Goal: Transaction & Acquisition: Purchase product/service

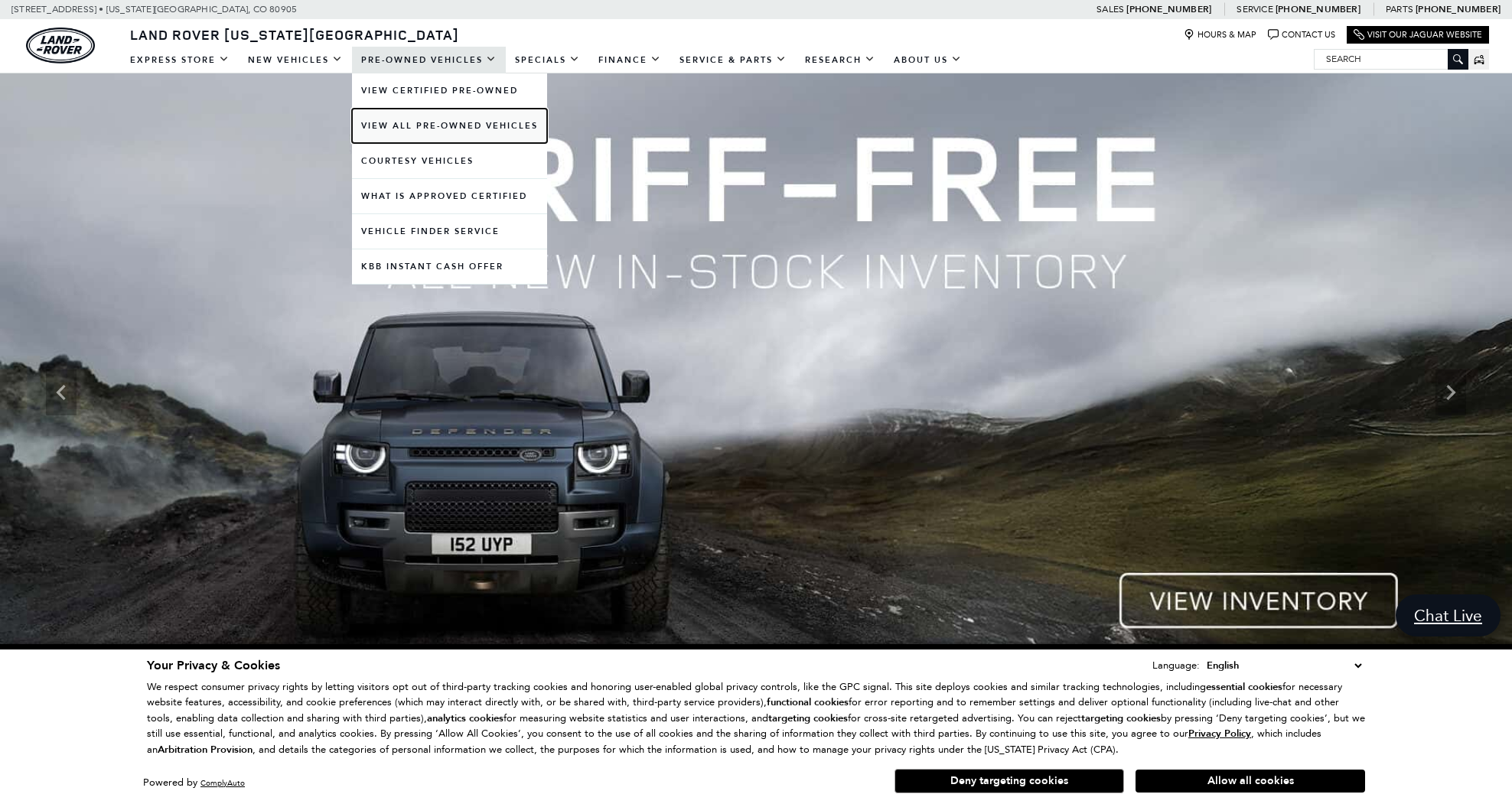
click at [418, 127] on link "View All Pre-Owned Vehicles" at bounding box center [450, 126] width 195 height 34
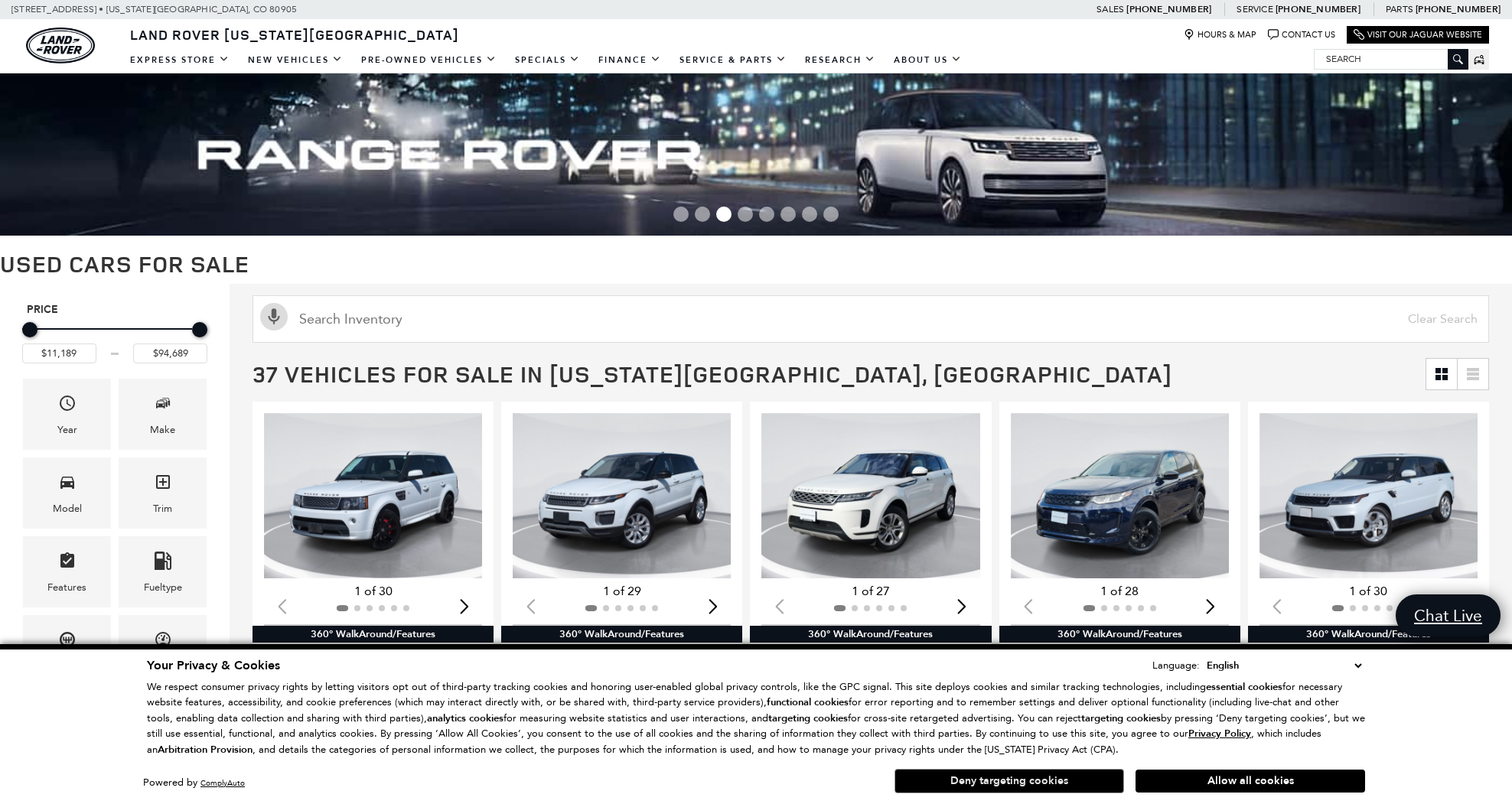
click at [1003, 784] on button "Deny targeting cookies" at bounding box center [1009, 781] width 230 height 25
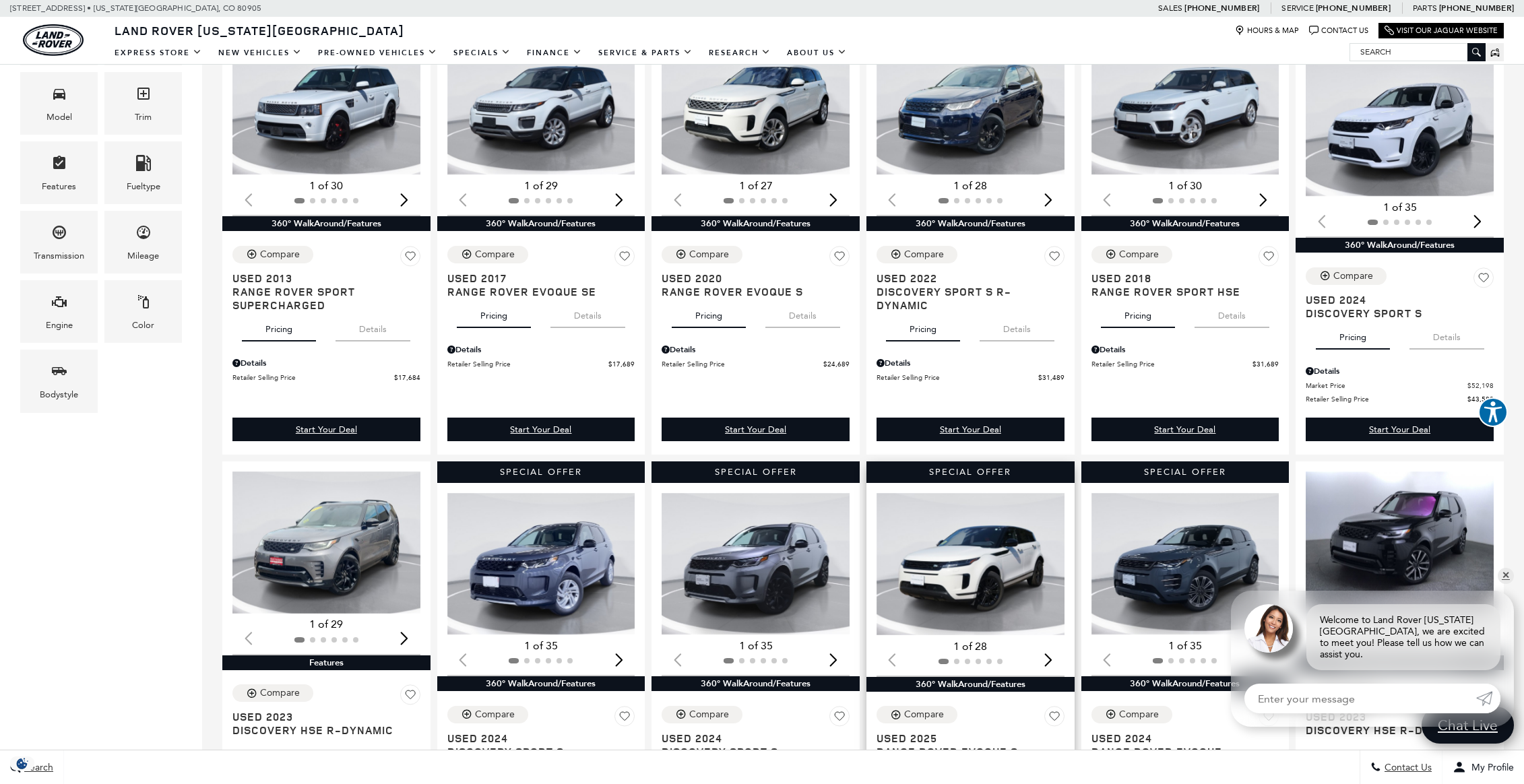
scroll to position [404, 0]
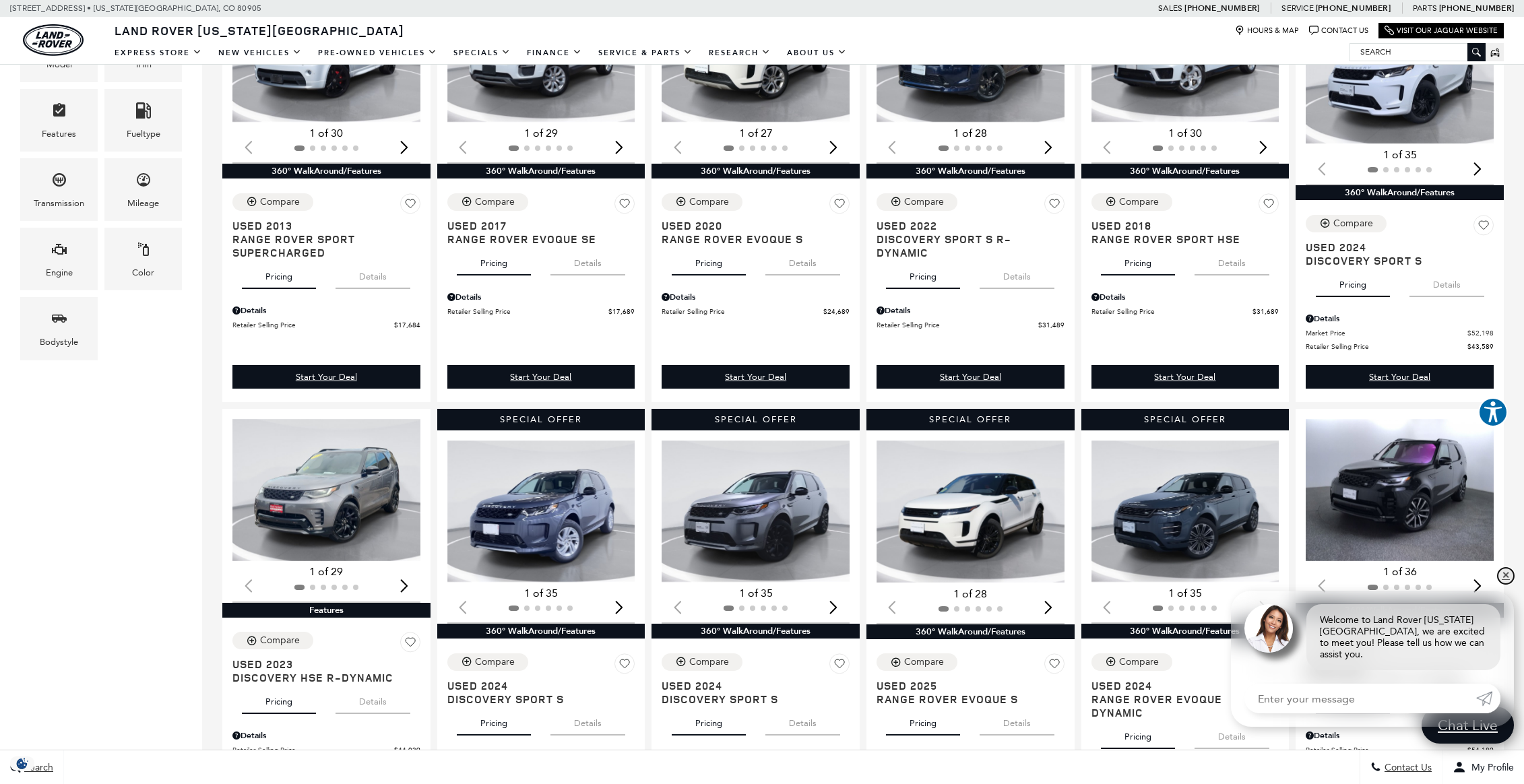
click at [1331, 584] on link "✕" at bounding box center [1506, 576] width 16 height 16
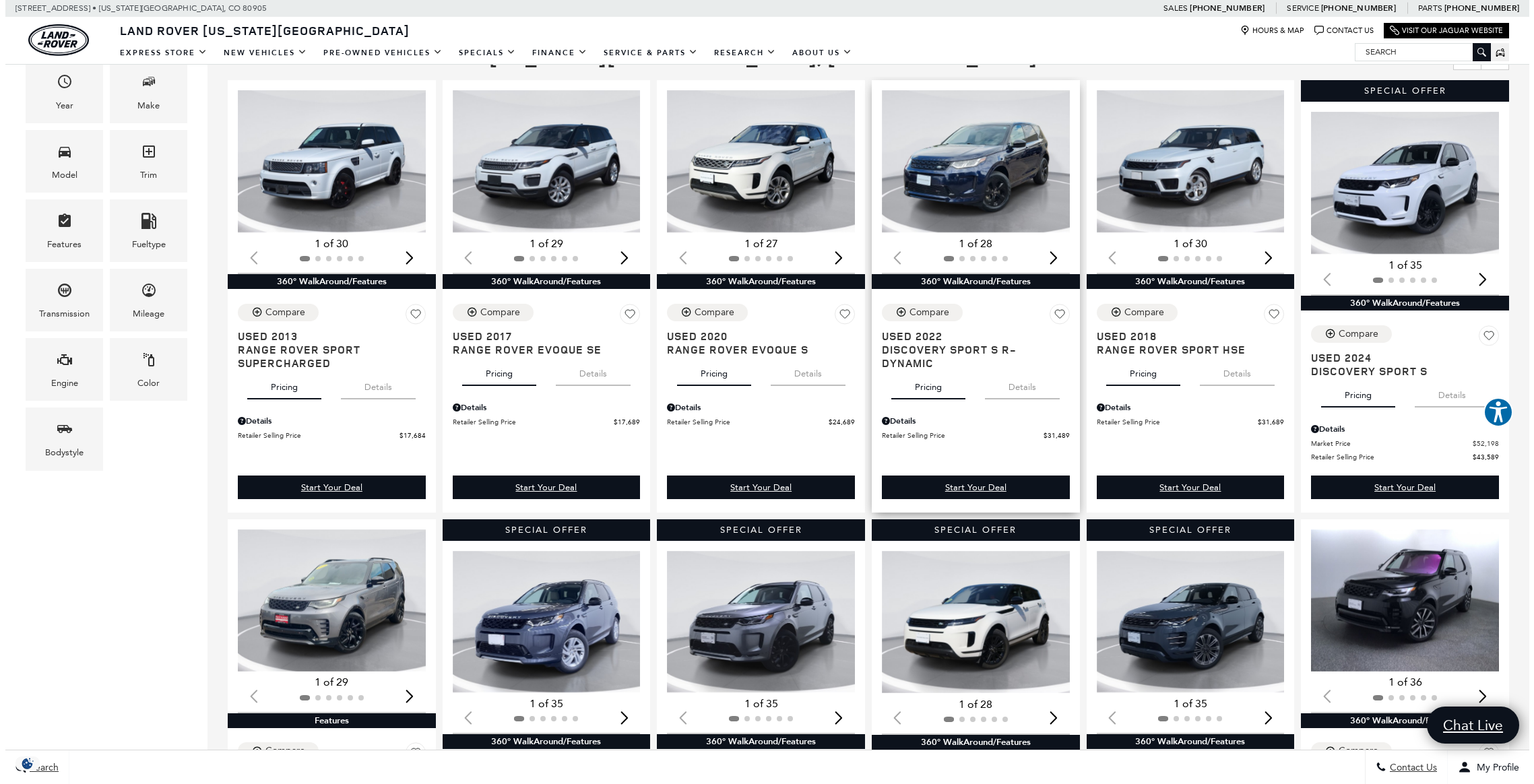
scroll to position [269, 0]
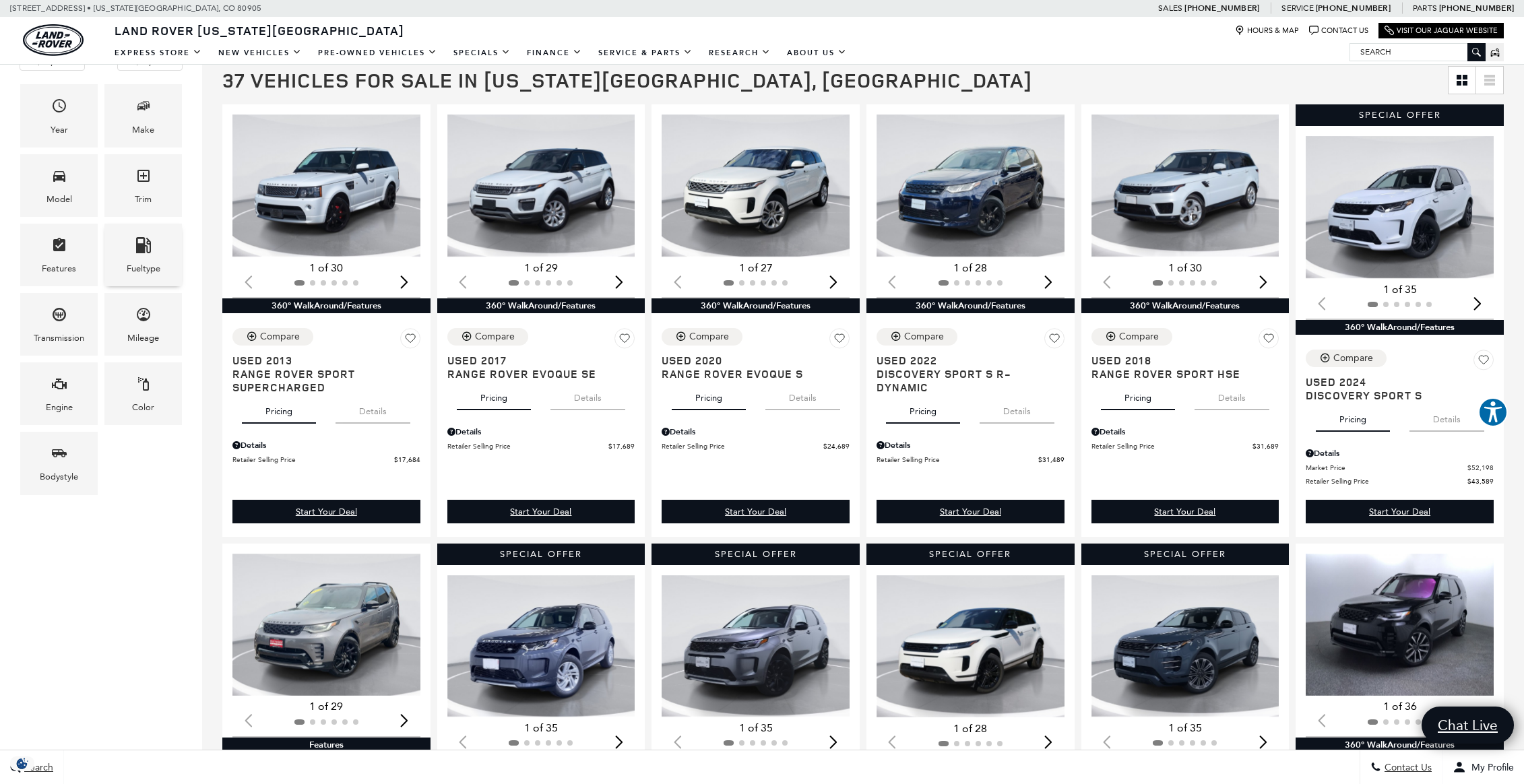
click at [154, 250] on div "Fueltype" at bounding box center [143, 255] width 78 height 63
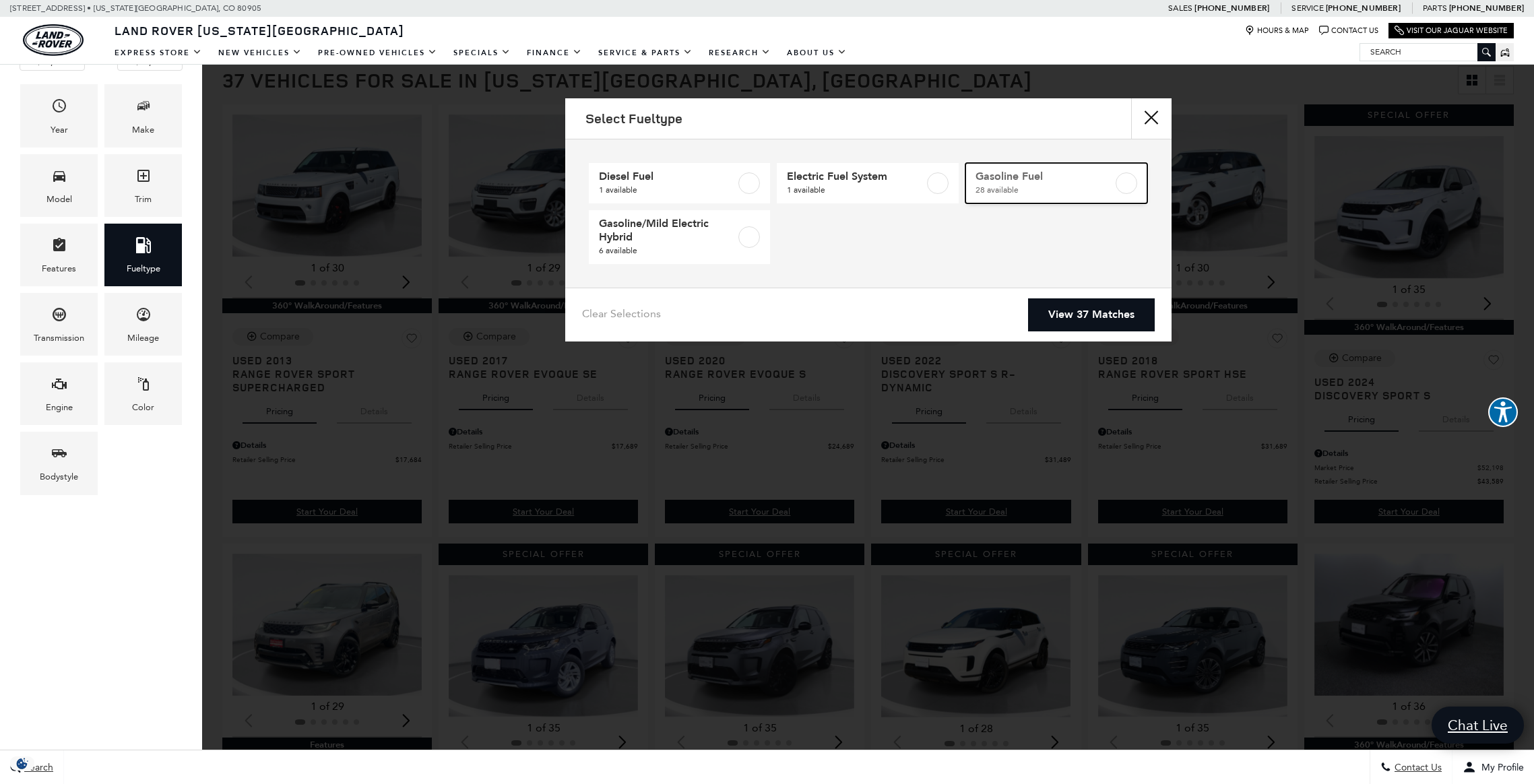
click at [1130, 187] on label at bounding box center [1126, 183] width 22 height 22
type input "$65,689"
checkbox input "true"
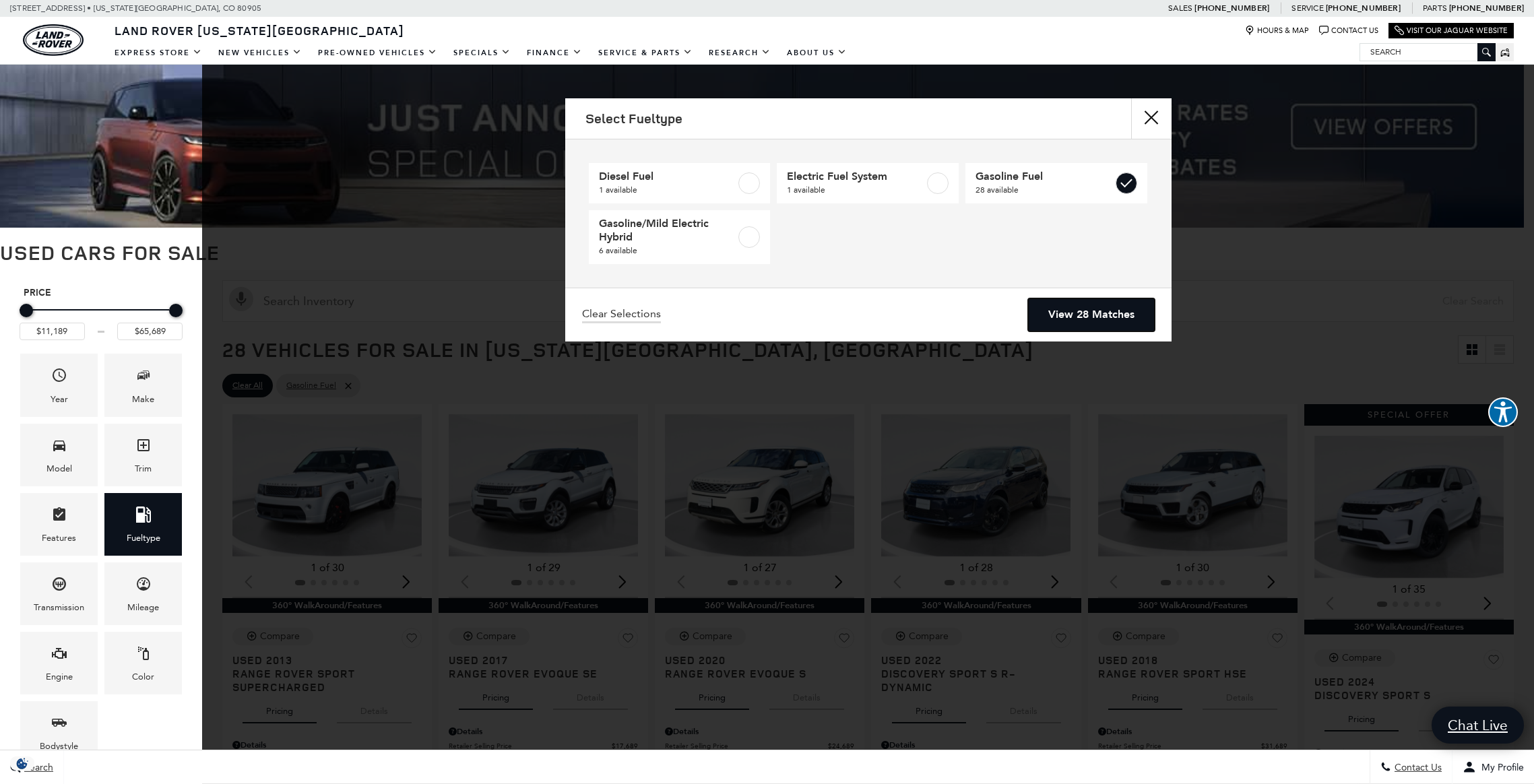
click at [1079, 318] on link "View 28 Matches" at bounding box center [1091, 315] width 127 height 33
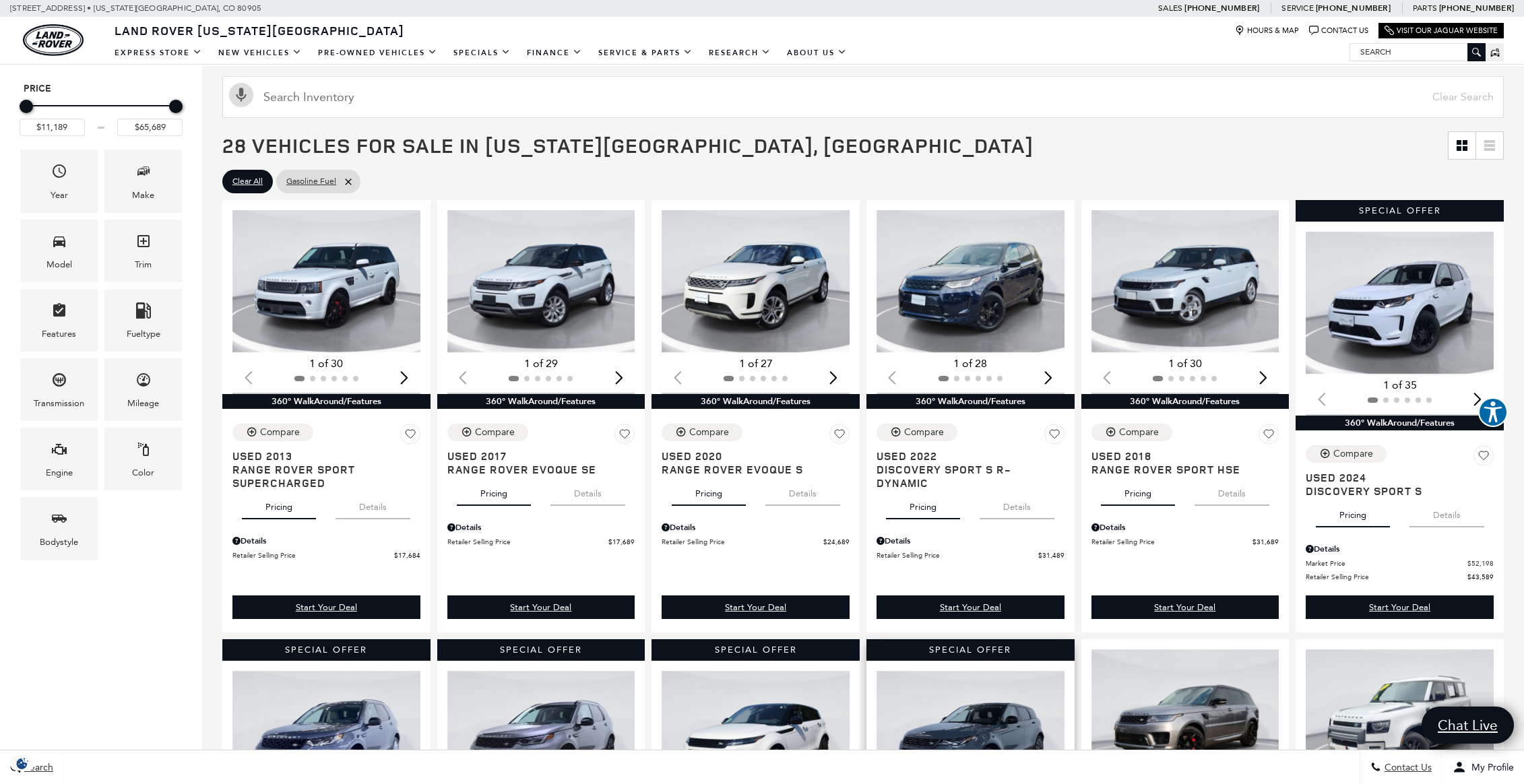
scroll to position [202, 0]
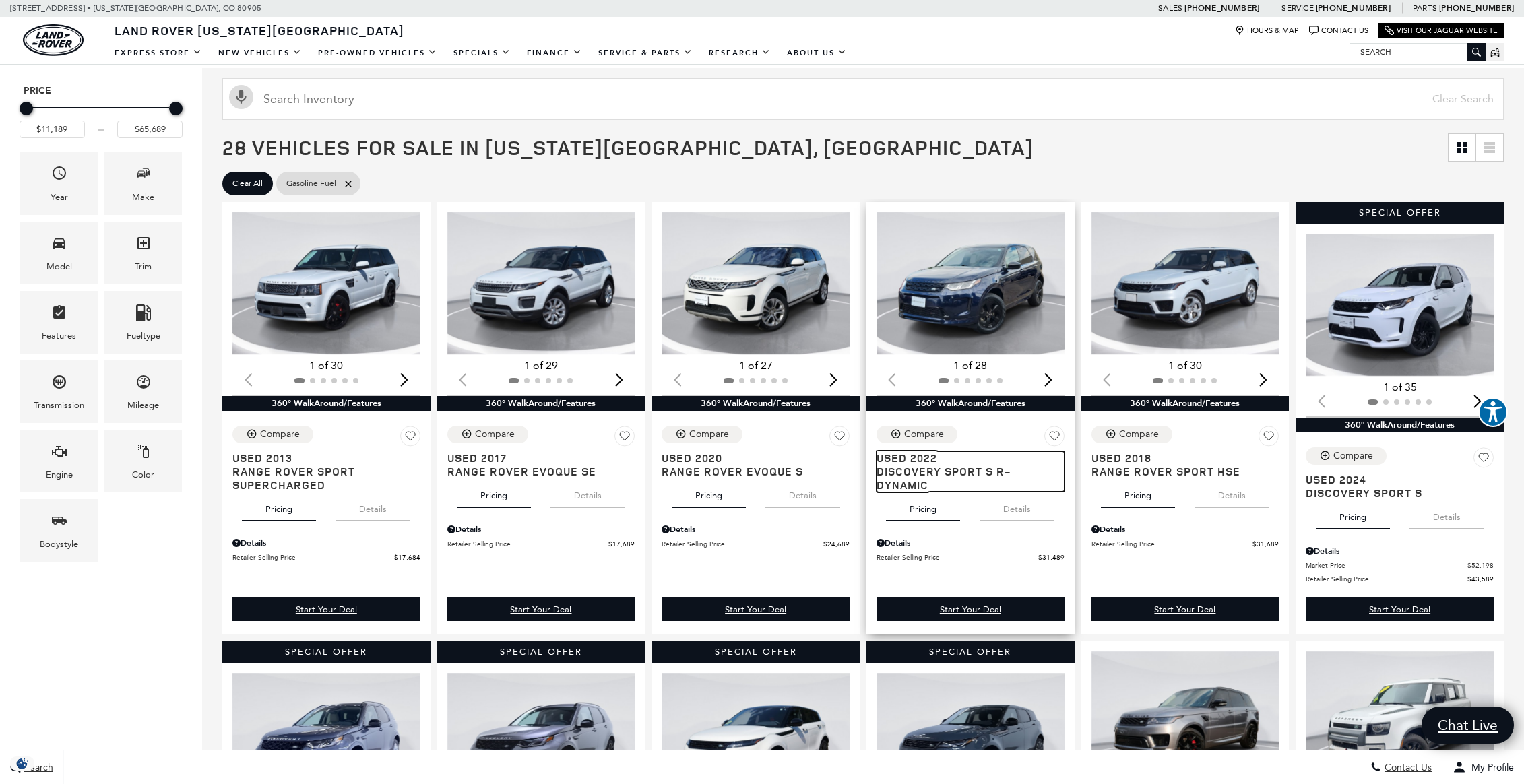
click at [912, 473] on span "Discovery Sport S R-Dynamic" at bounding box center [966, 478] width 178 height 27
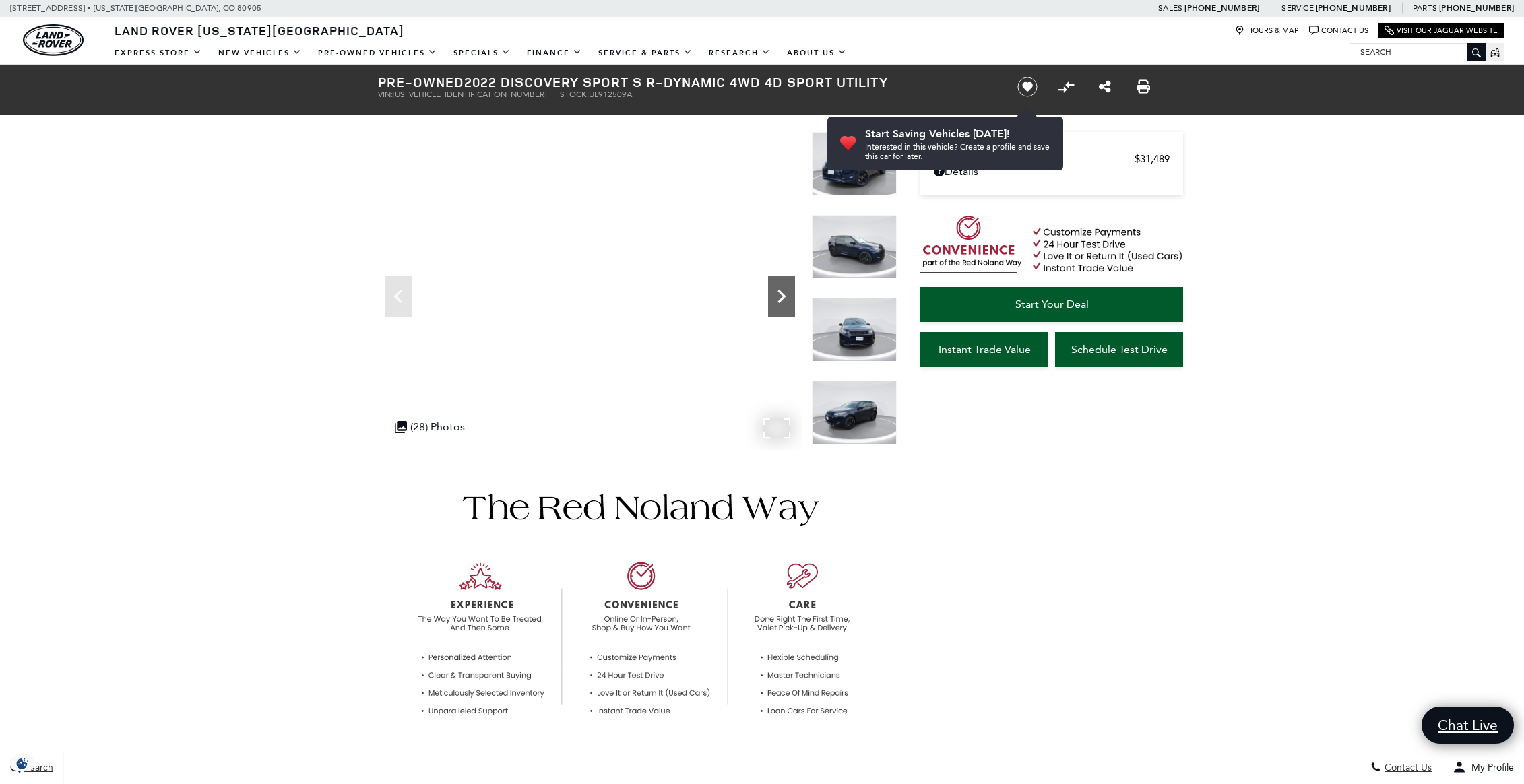
click at [779, 292] on icon "Next" at bounding box center [782, 296] width 8 height 13
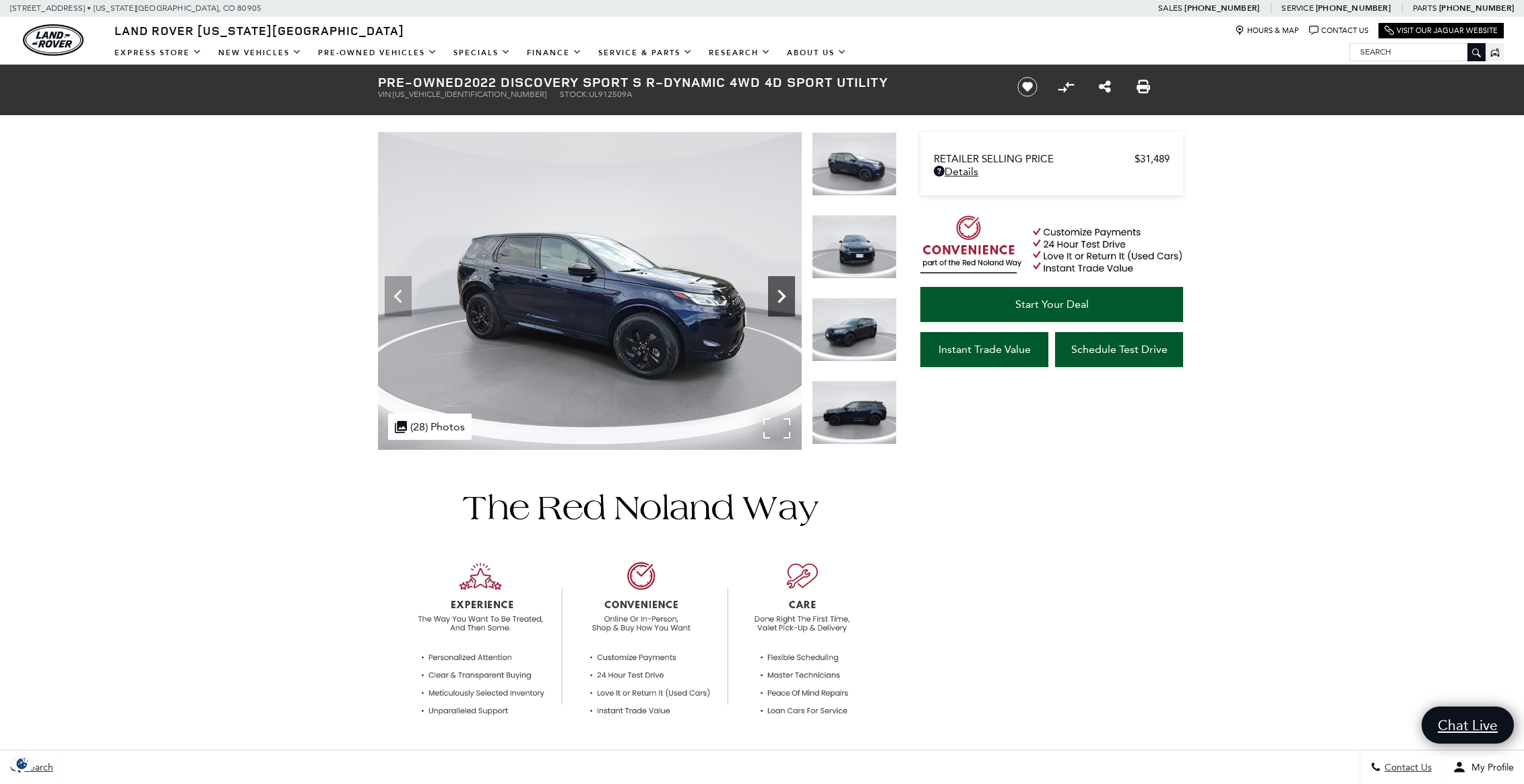
click at [784, 299] on icon "Next" at bounding box center [782, 296] width 8 height 13
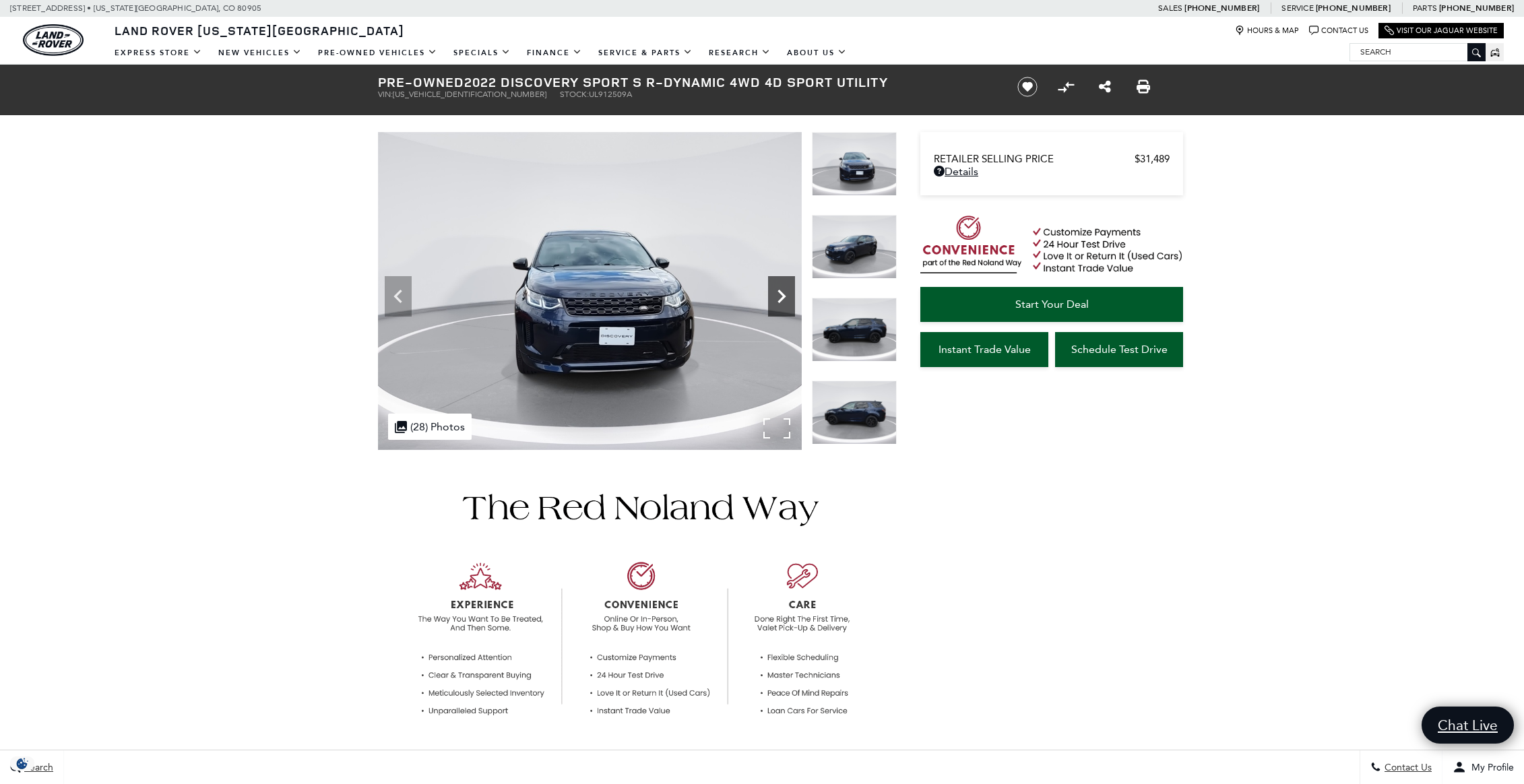
click at [784, 299] on icon "Next" at bounding box center [782, 296] width 8 height 13
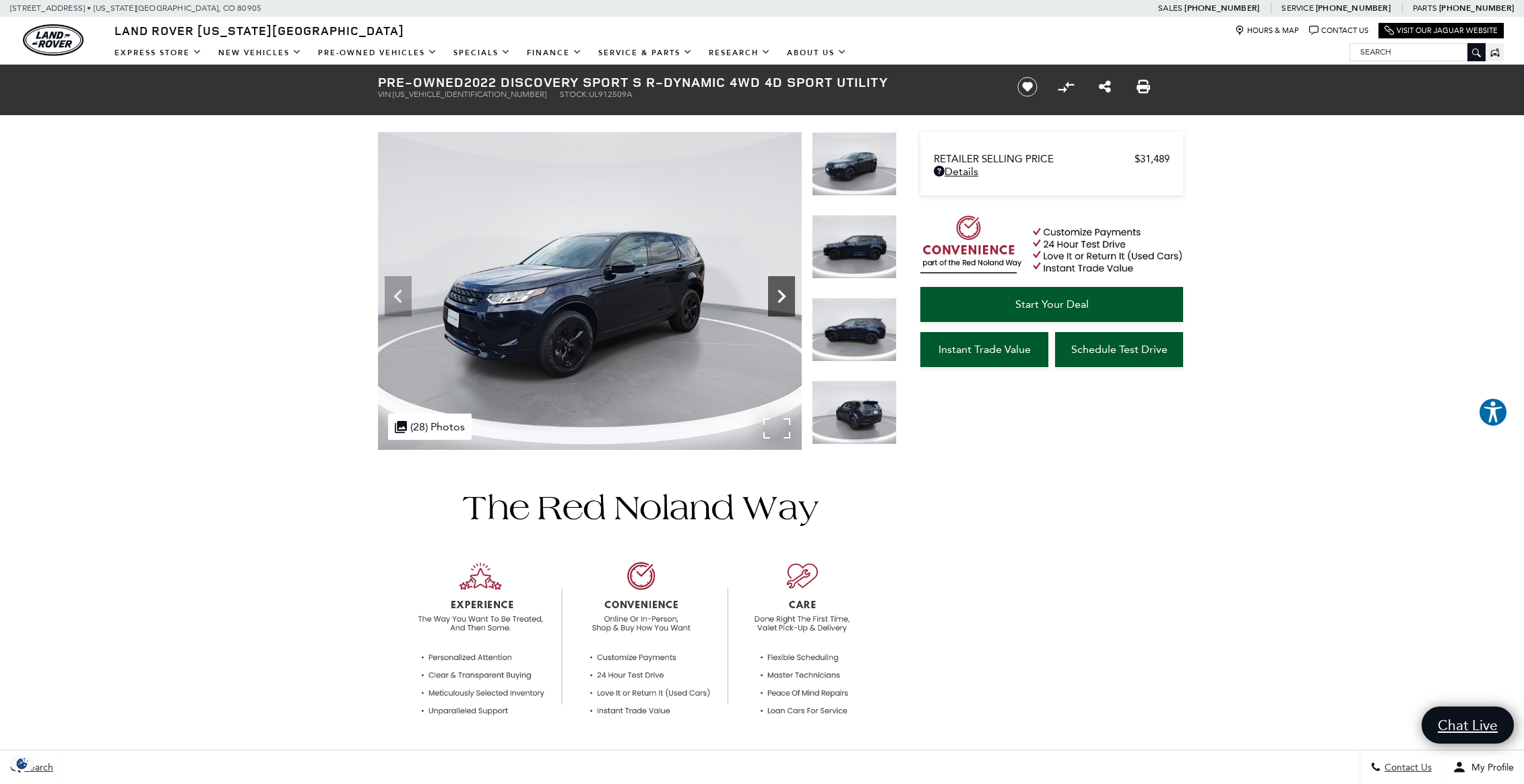
click at [784, 299] on icon "Next" at bounding box center [782, 296] width 8 height 13
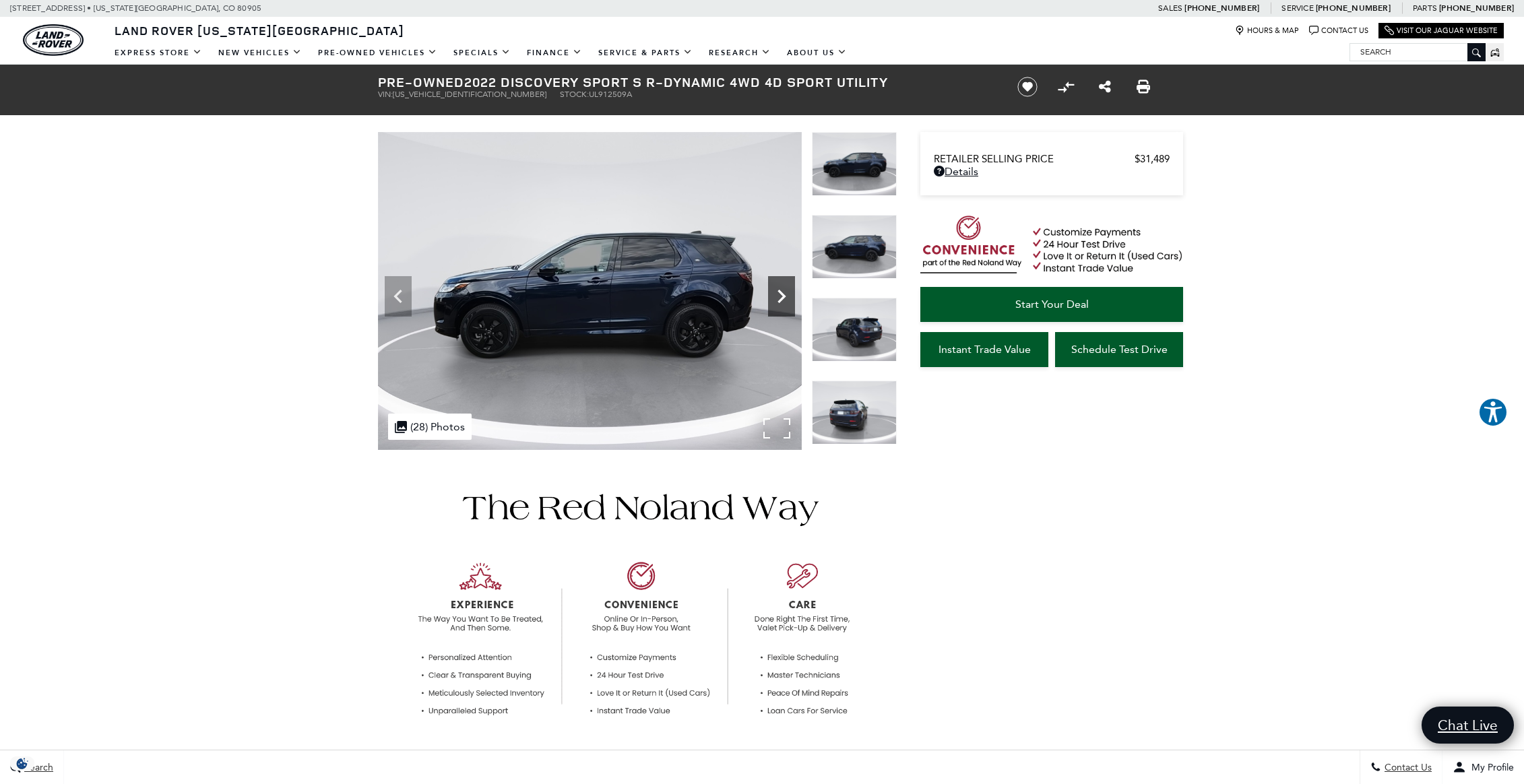
click at [784, 299] on icon "Next" at bounding box center [782, 296] width 8 height 13
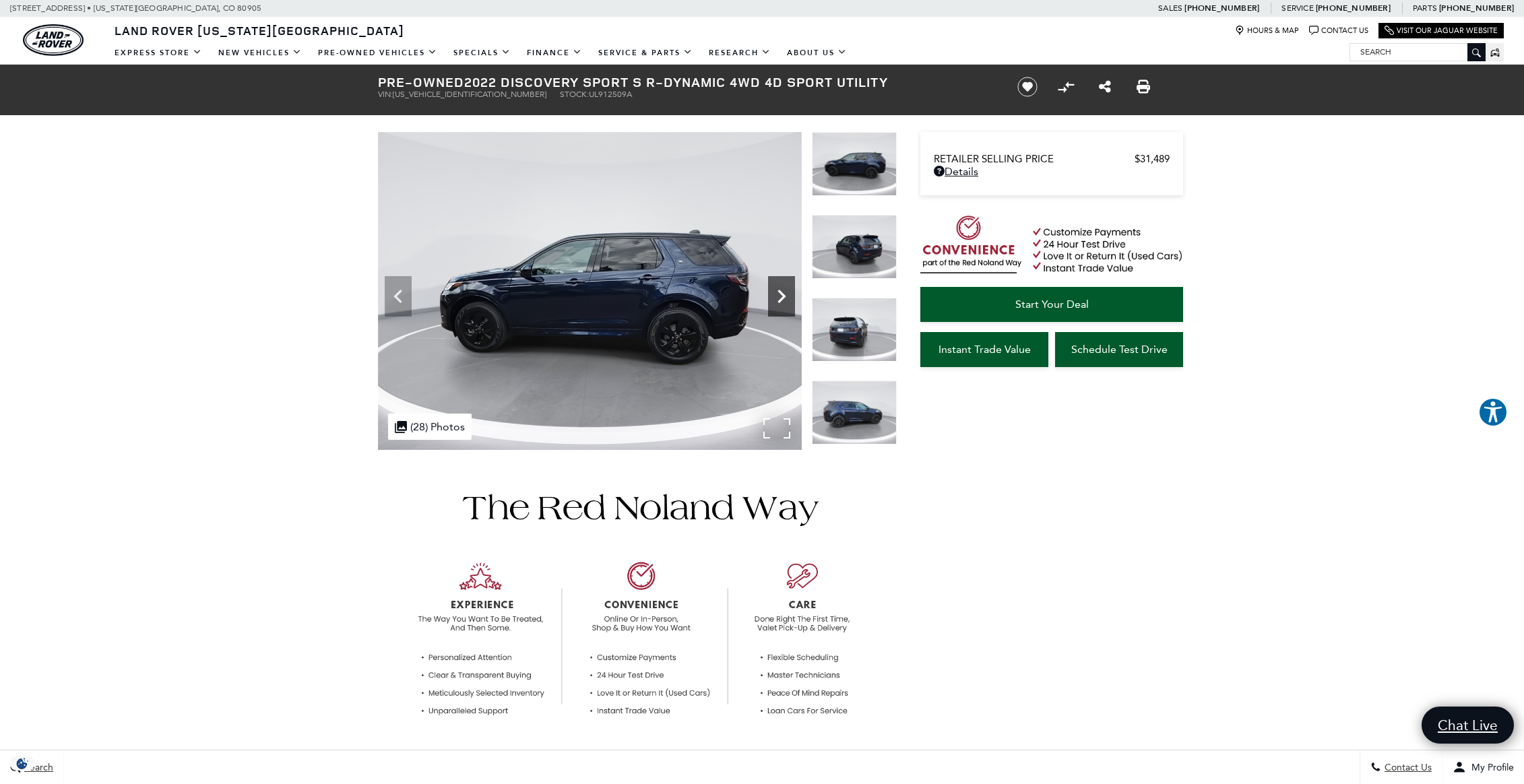
click at [784, 299] on icon "Next" at bounding box center [782, 296] width 8 height 13
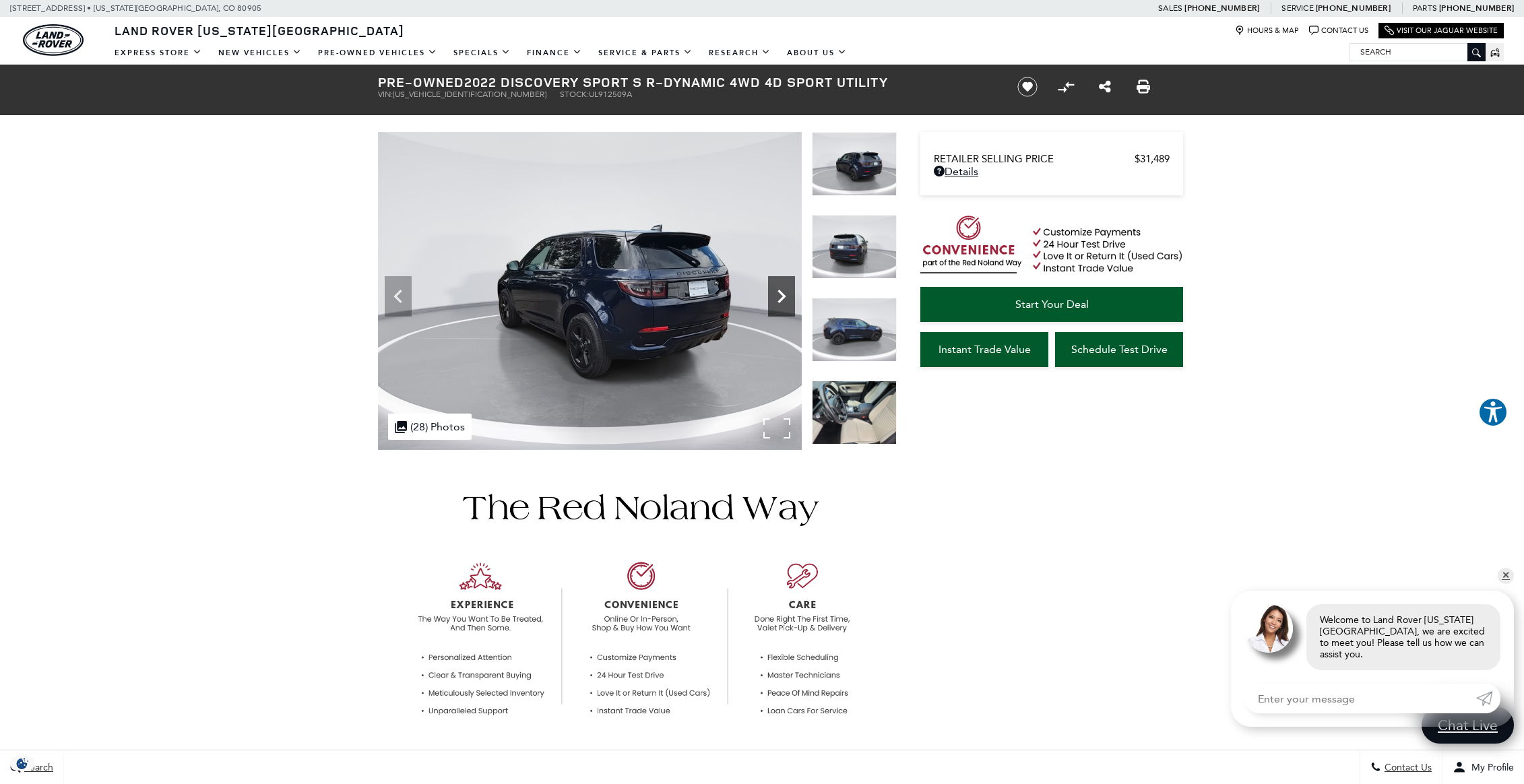
click at [784, 299] on icon "Next" at bounding box center [782, 296] width 8 height 13
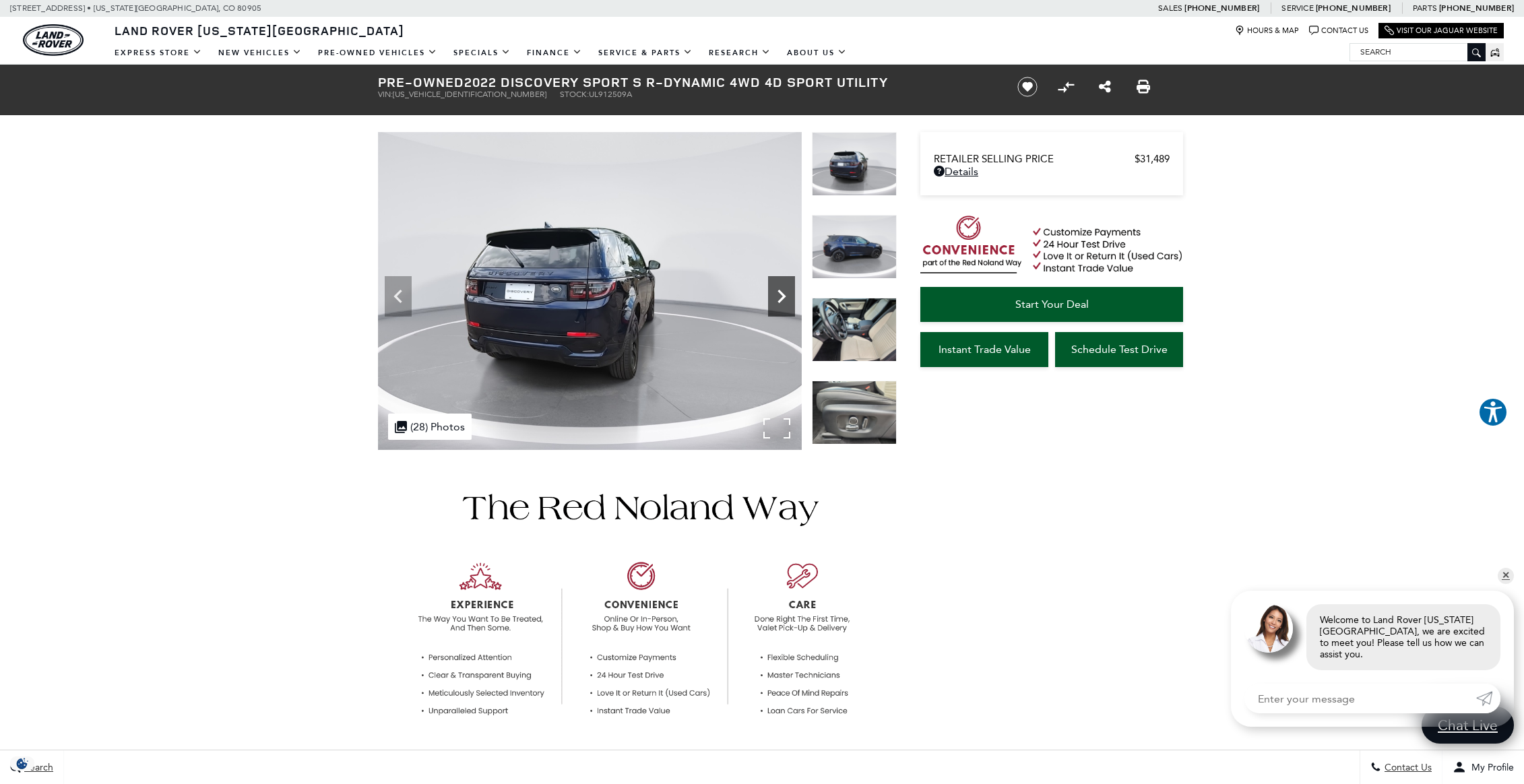
click at [784, 299] on icon "Next" at bounding box center [782, 296] width 8 height 13
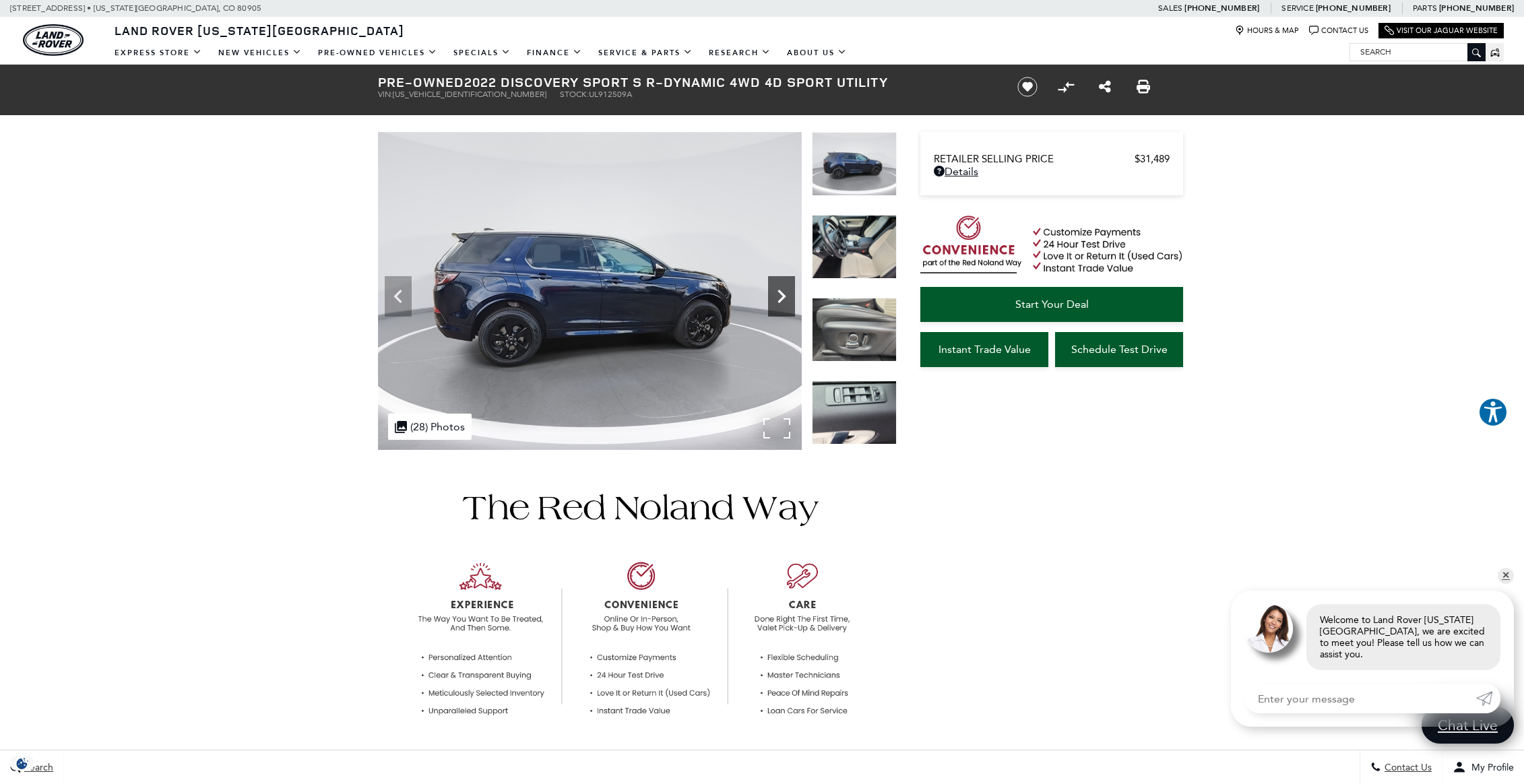
click at [784, 299] on icon "Next" at bounding box center [782, 296] width 8 height 13
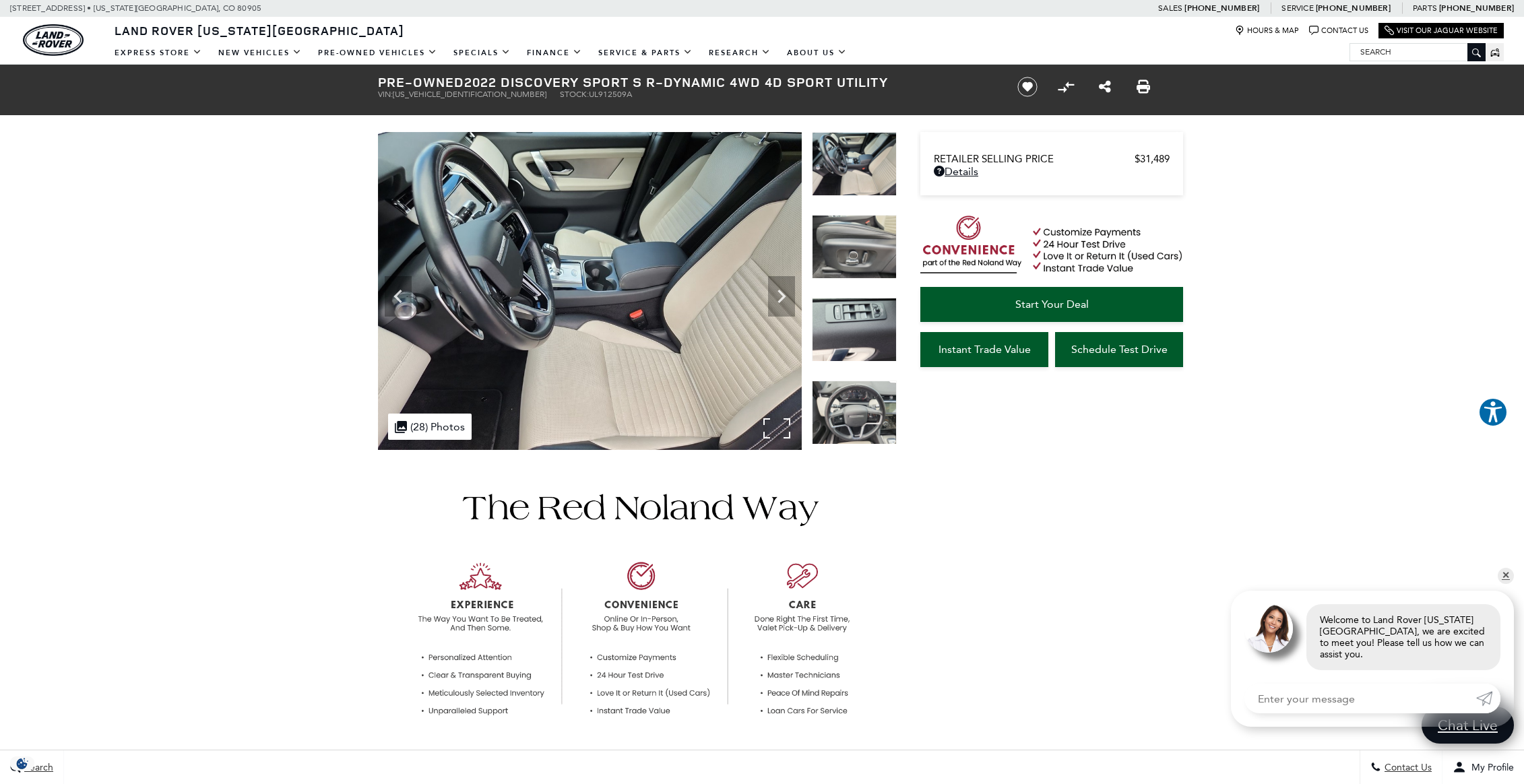
click at [775, 432] on img at bounding box center [590, 291] width 424 height 318
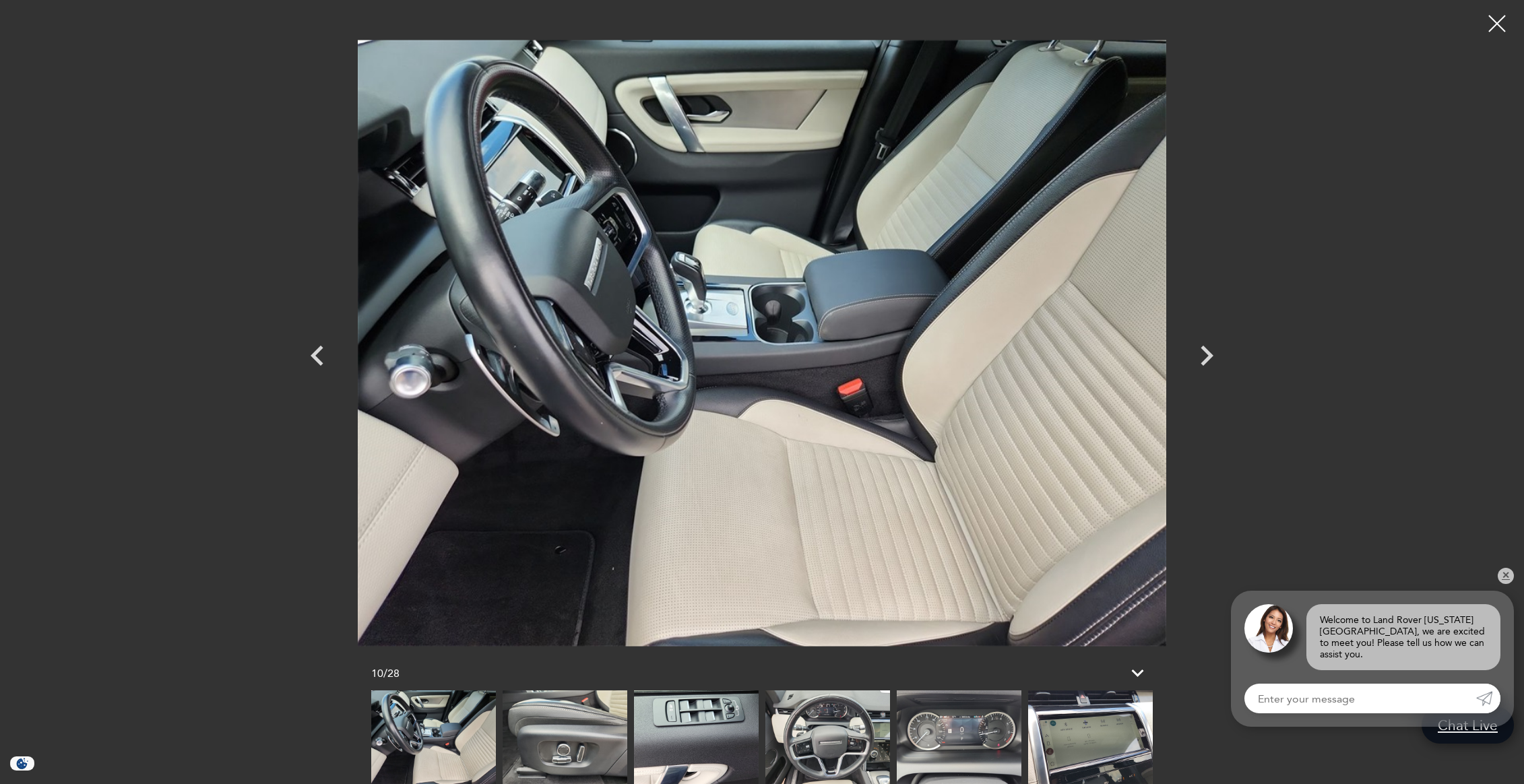
click at [558, 760] on img at bounding box center [565, 737] width 125 height 94
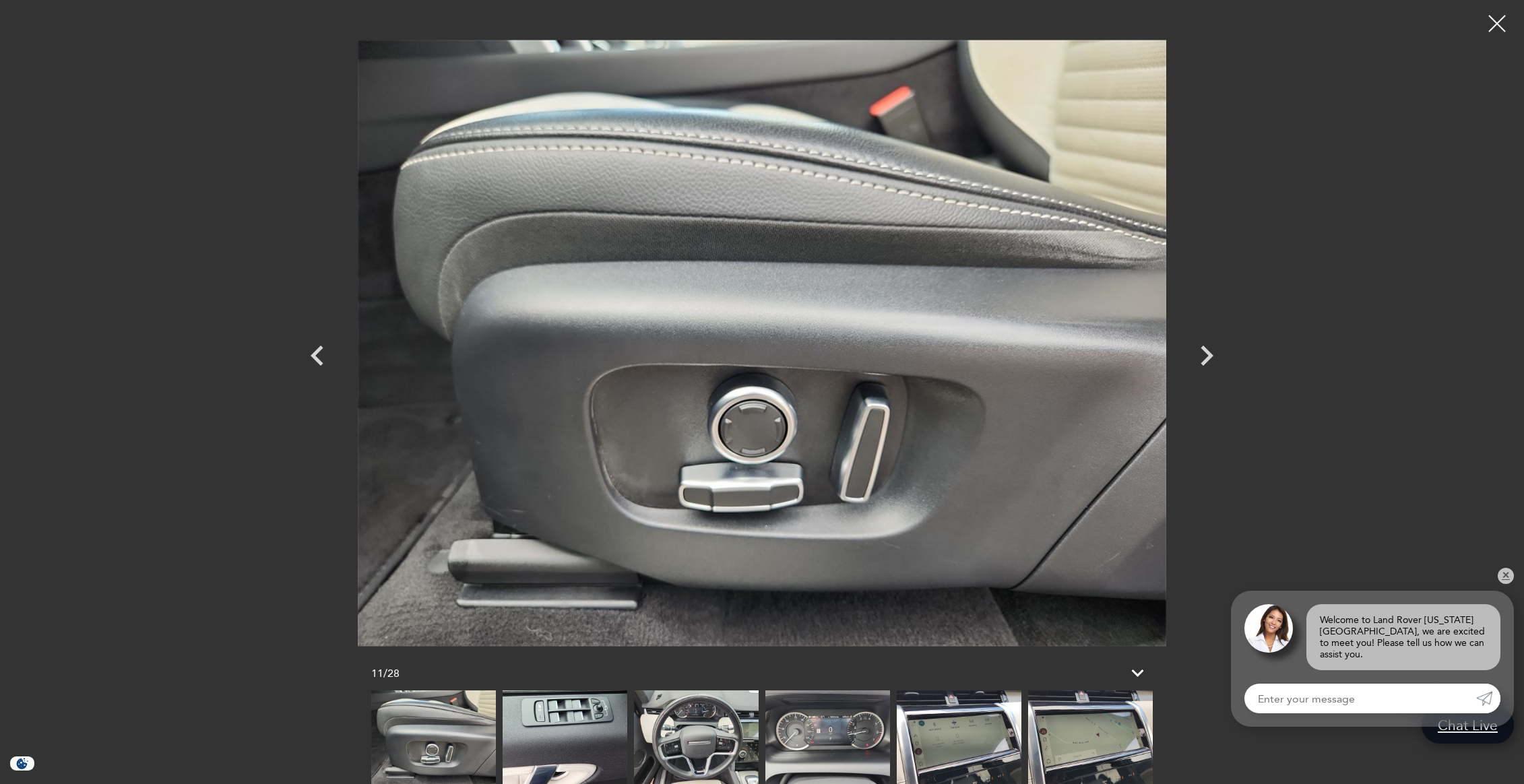
click at [657, 758] on img at bounding box center [696, 737] width 125 height 94
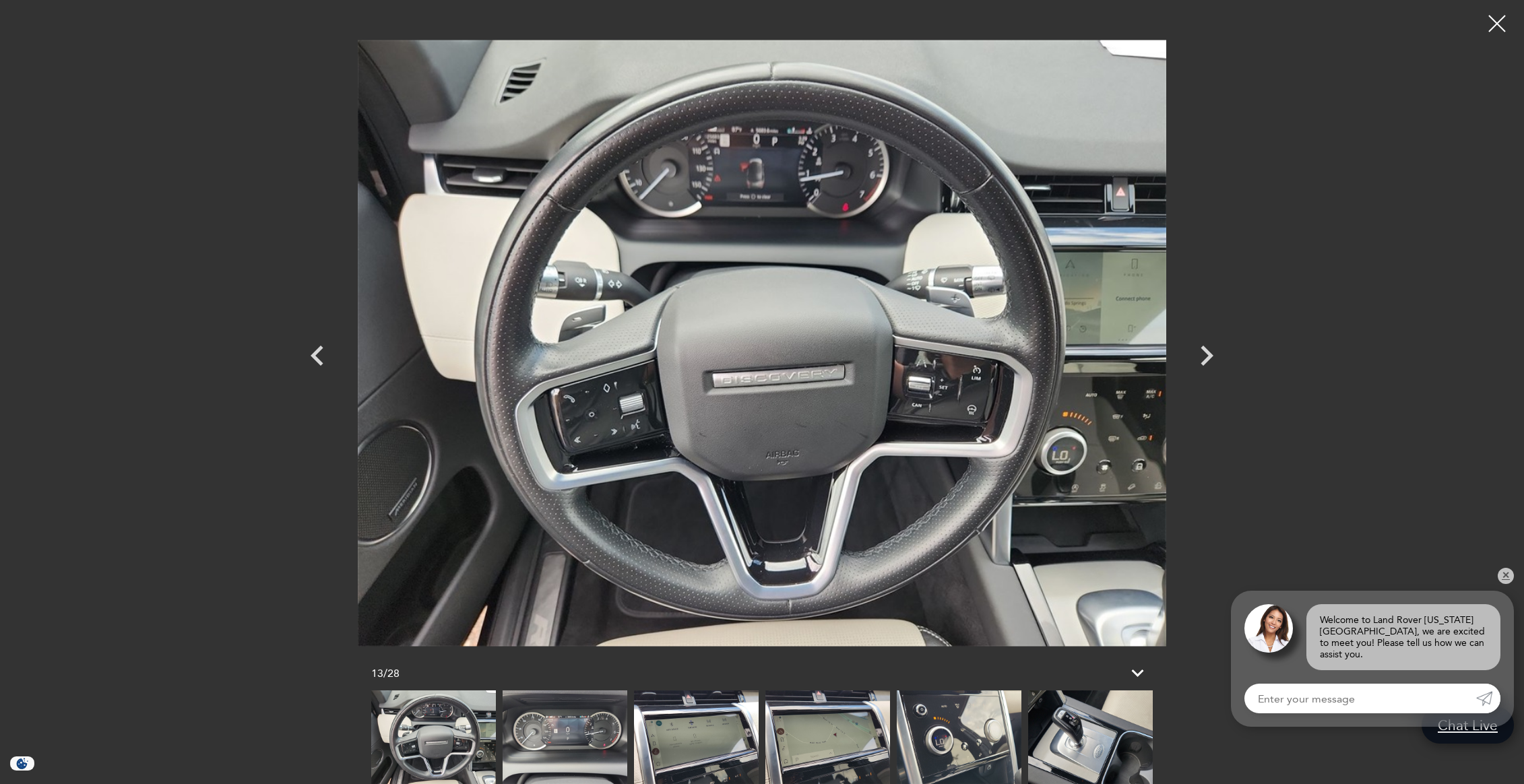
click at [666, 754] on img at bounding box center [696, 737] width 125 height 94
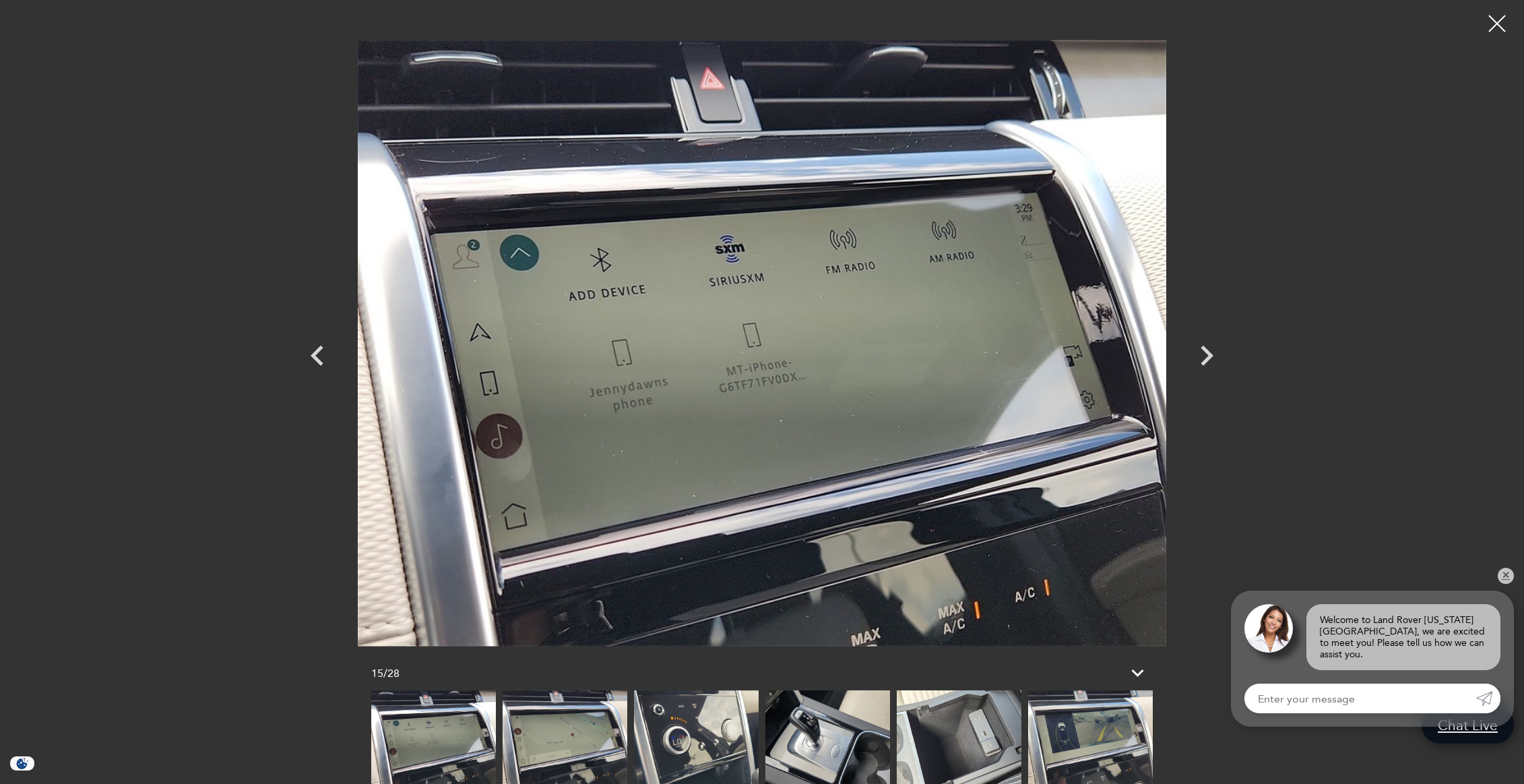
click at [676, 747] on img at bounding box center [696, 737] width 125 height 94
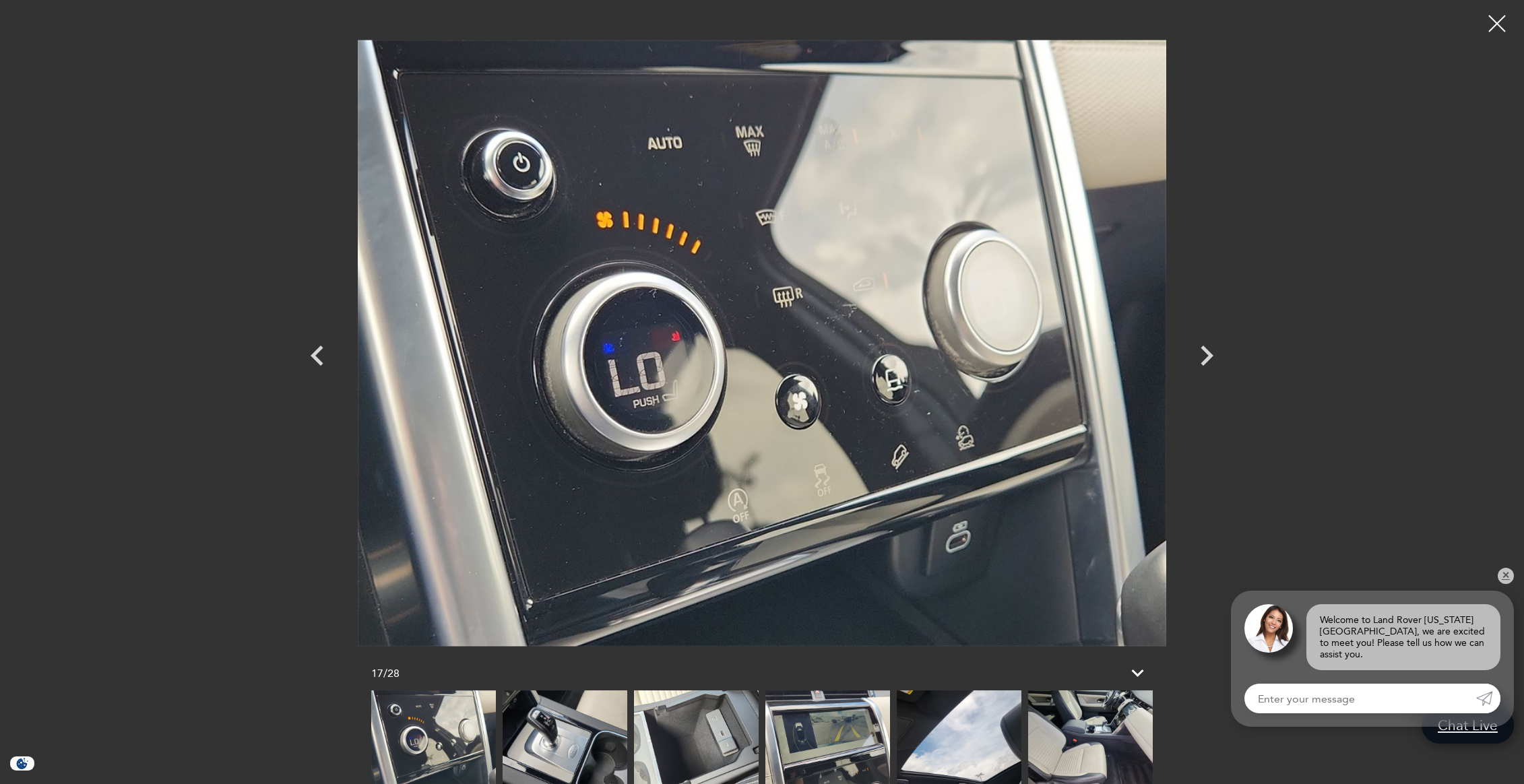
click at [681, 746] on img at bounding box center [696, 737] width 125 height 94
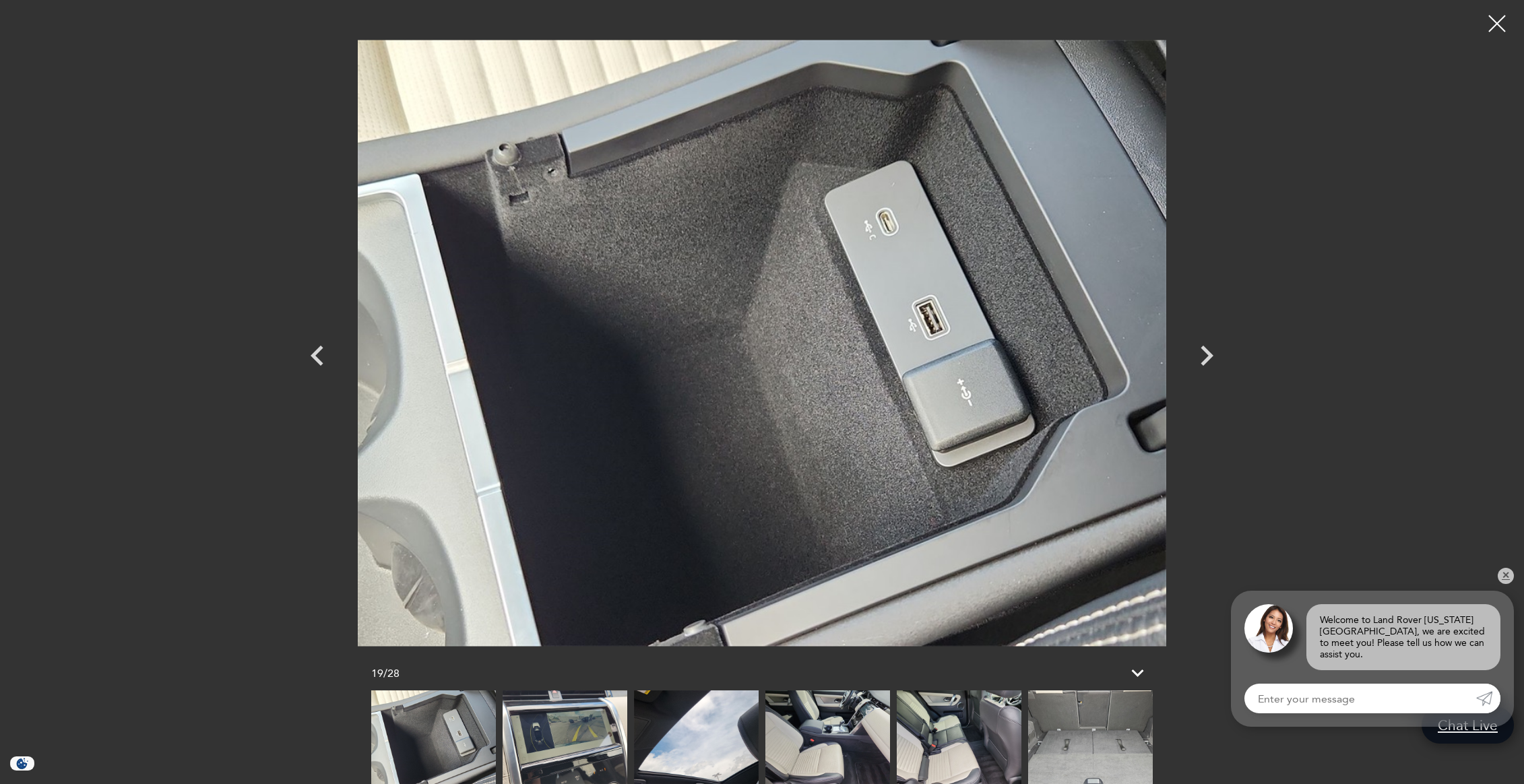
click at [586, 752] on img at bounding box center [565, 737] width 125 height 94
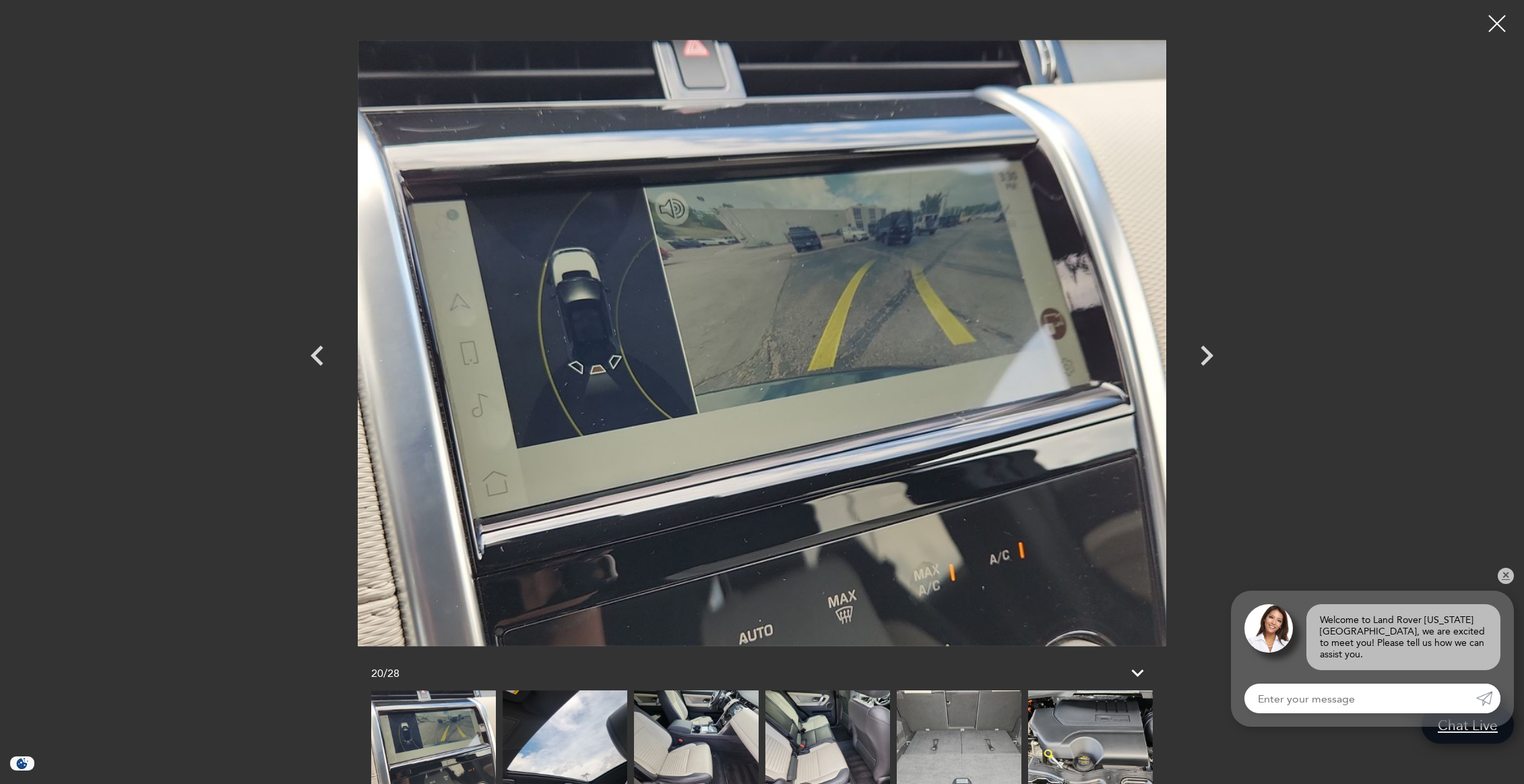
click at [702, 755] on img at bounding box center [696, 737] width 125 height 94
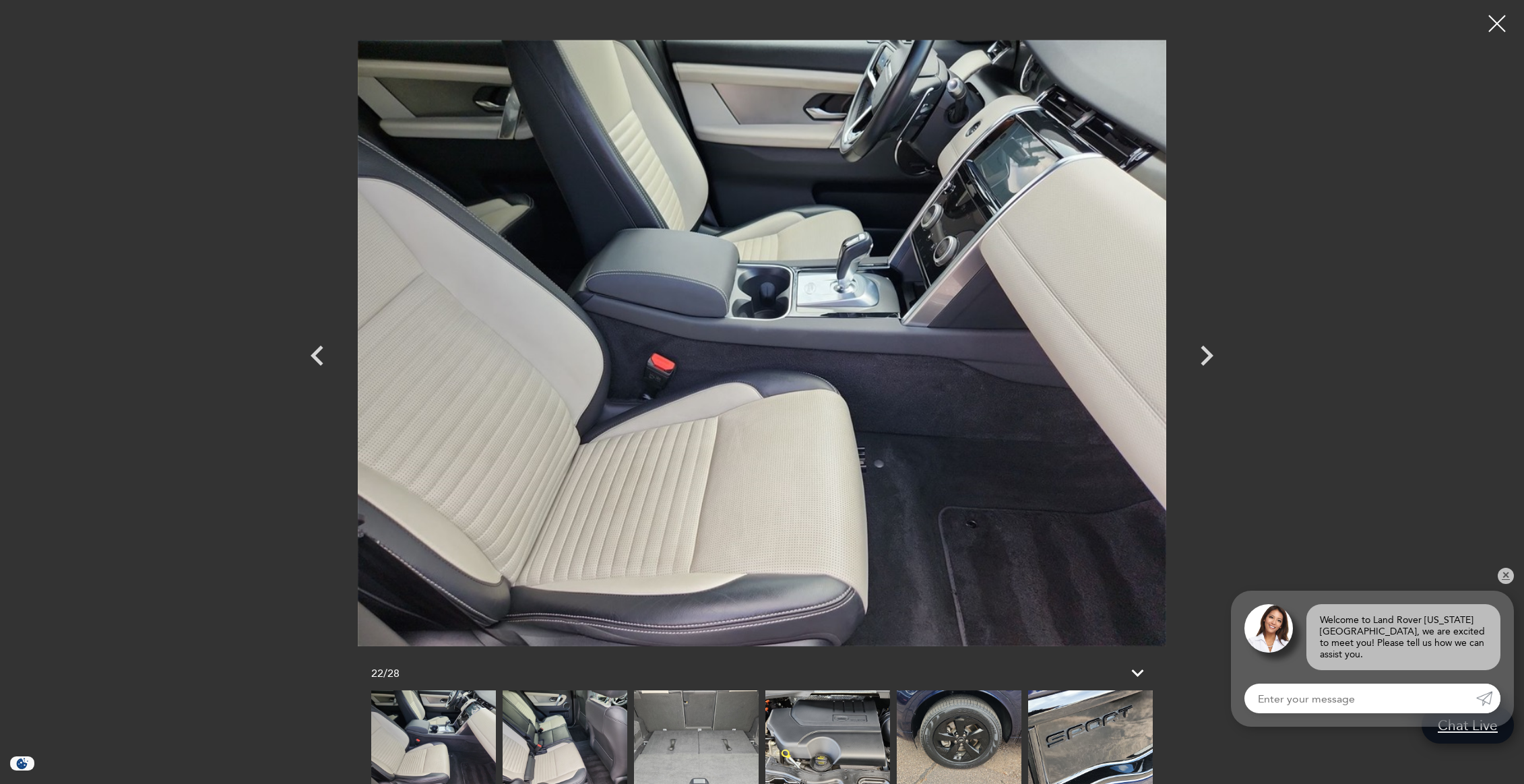
click at [700, 759] on img at bounding box center [696, 737] width 125 height 94
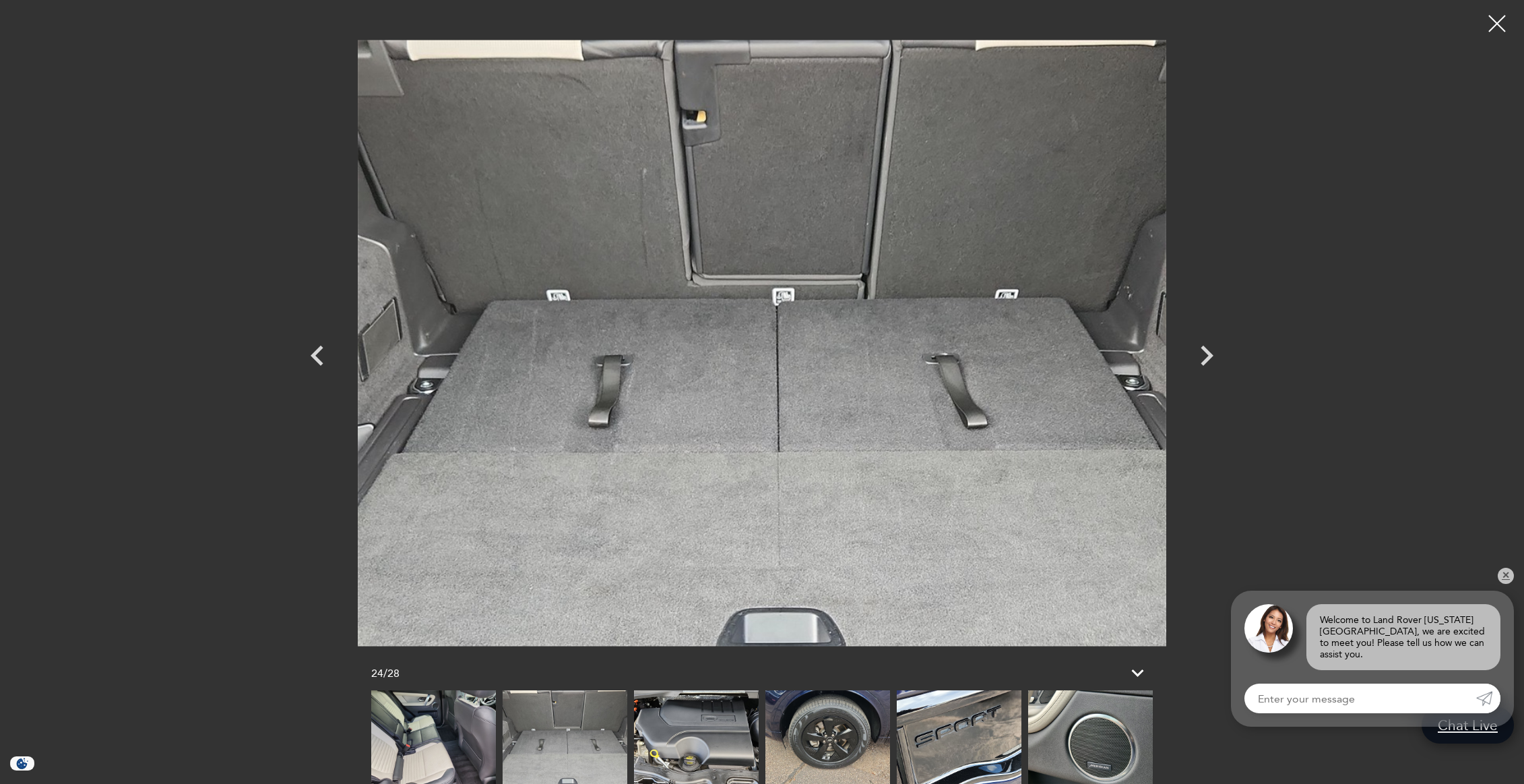
click at [703, 756] on img at bounding box center [696, 737] width 125 height 94
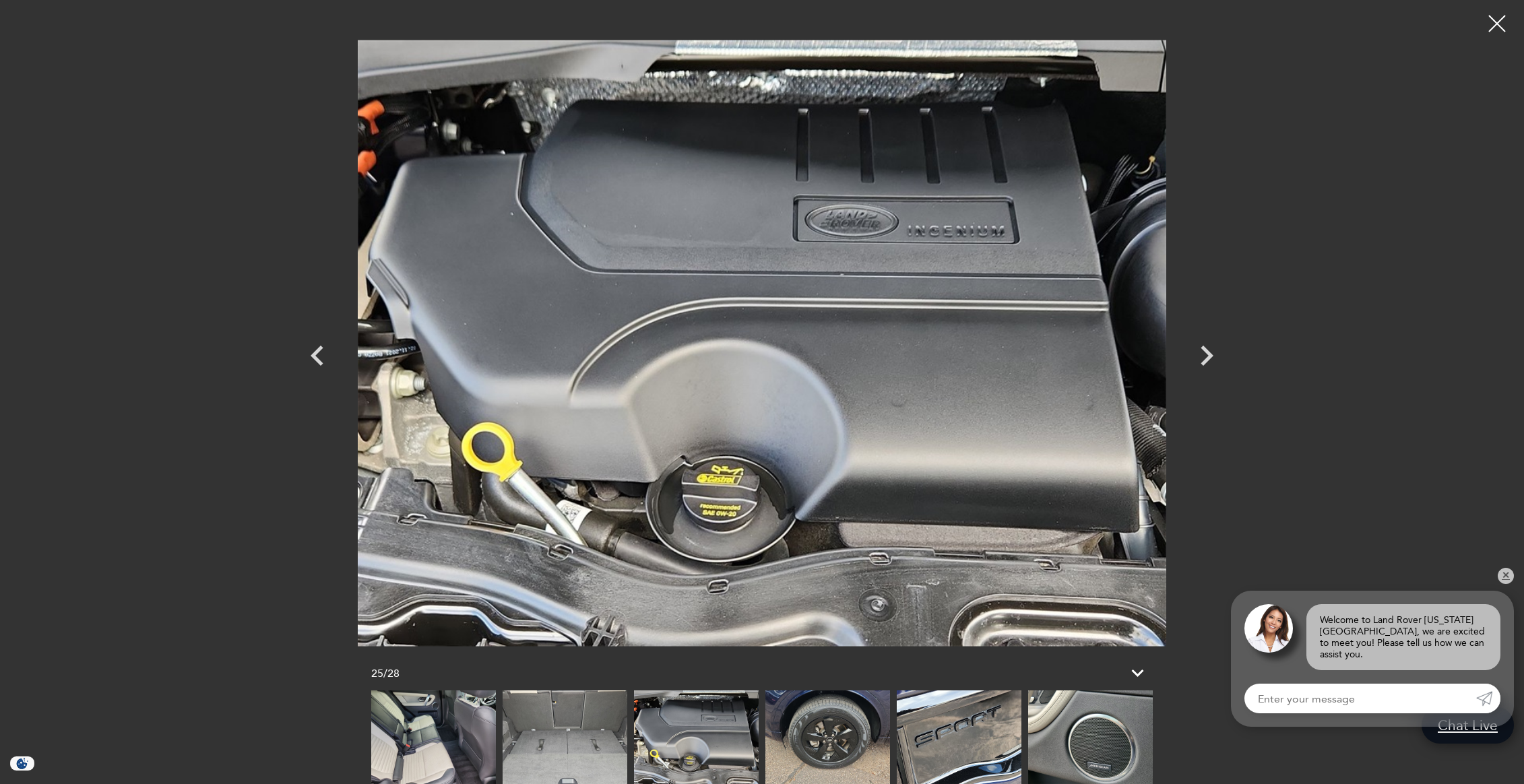
click at [810, 753] on img at bounding box center [828, 737] width 125 height 94
